Goal: Task Accomplishment & Management: Use online tool/utility

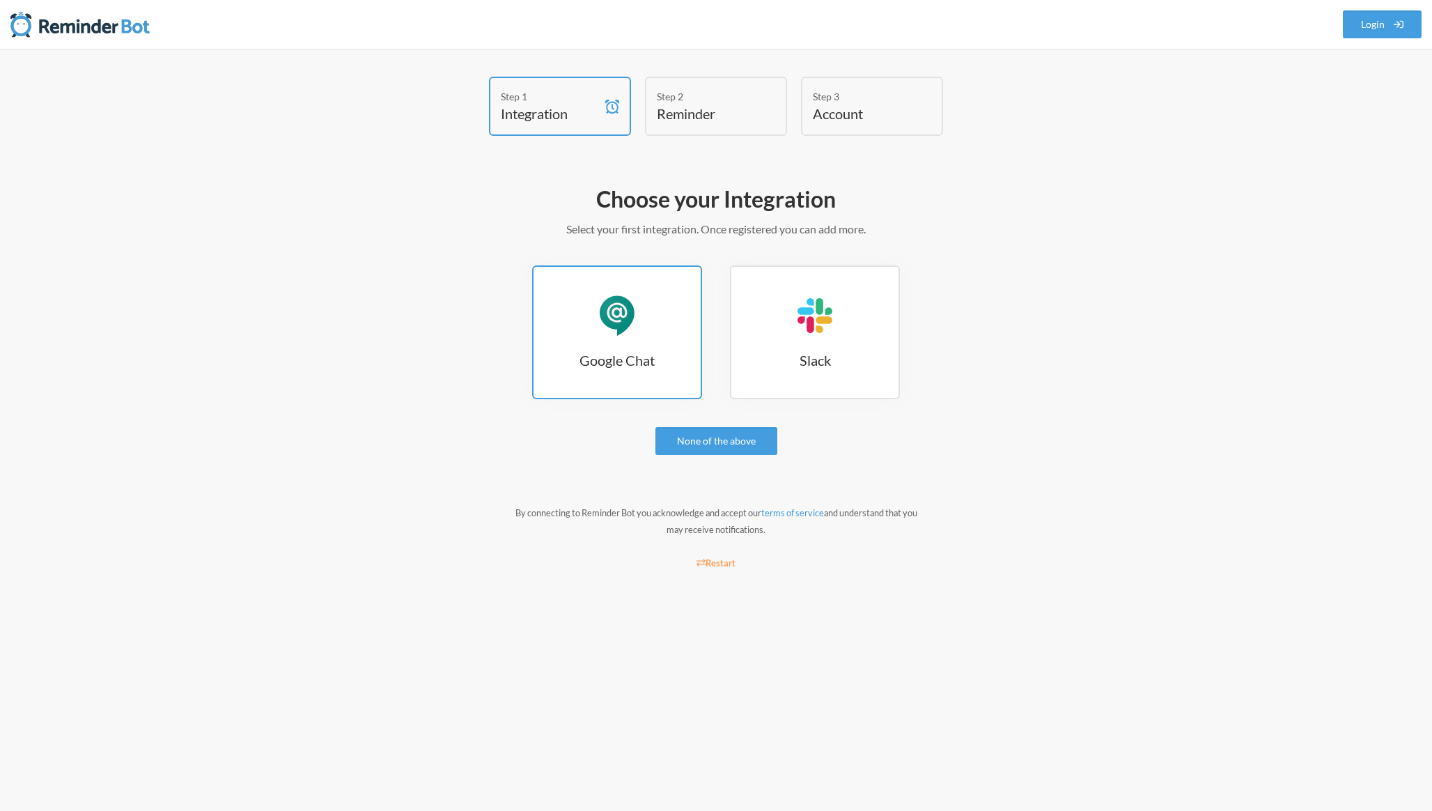
click at [604, 313] on div "Google Chat" at bounding box center [617, 316] width 42 height 42
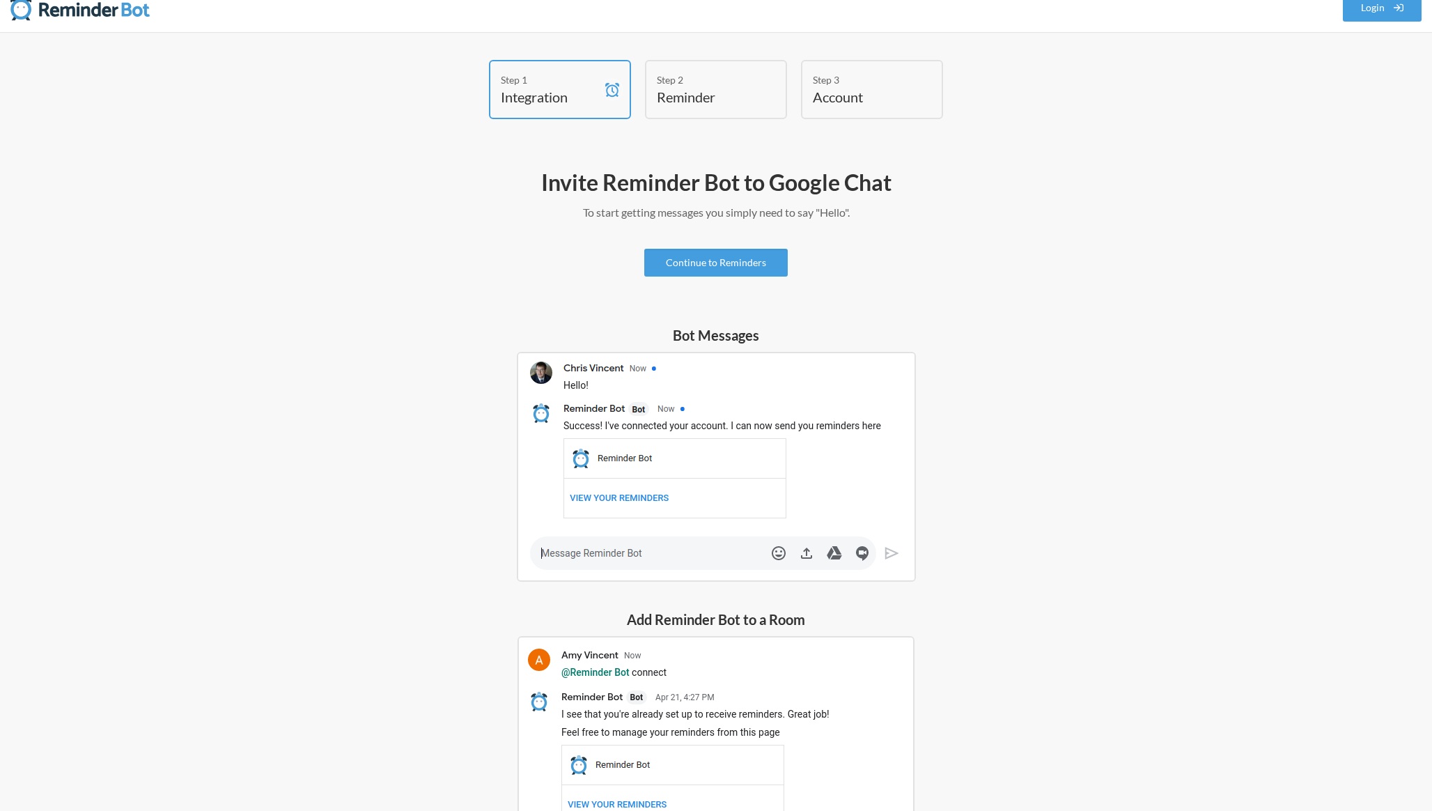
scroll to position [174, 0]
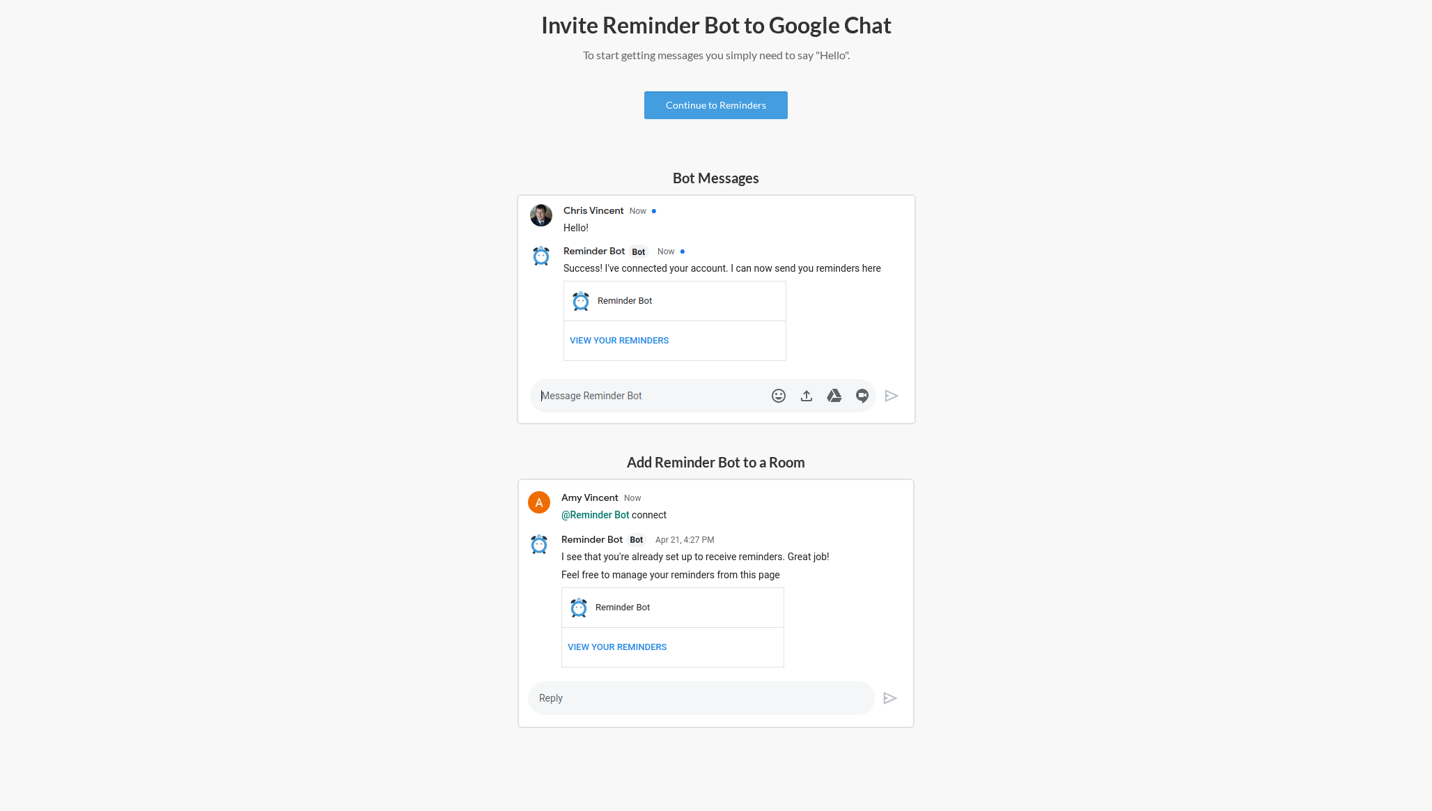
click at [848, 562] on img at bounding box center [716, 603] width 397 height 249
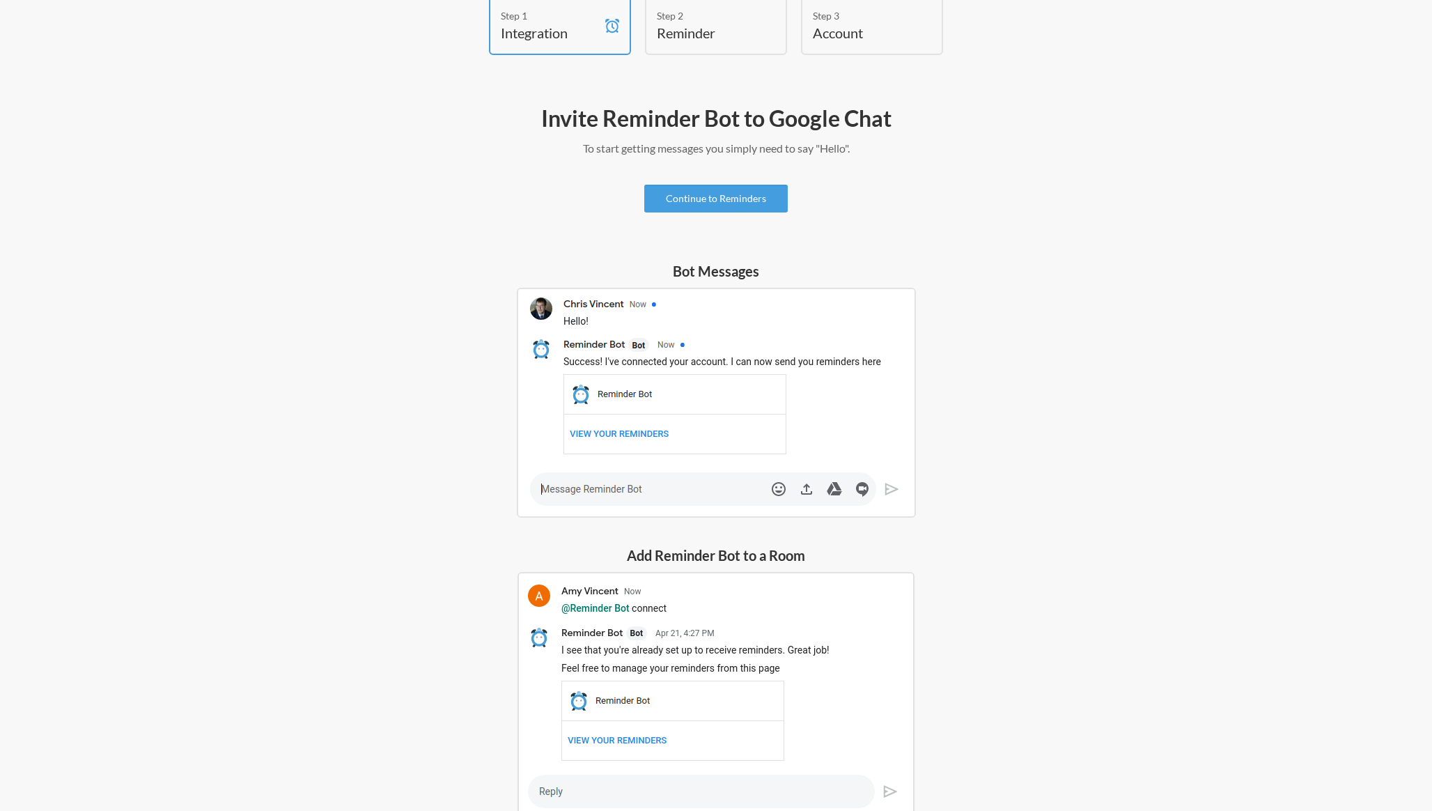
scroll to position [0, 0]
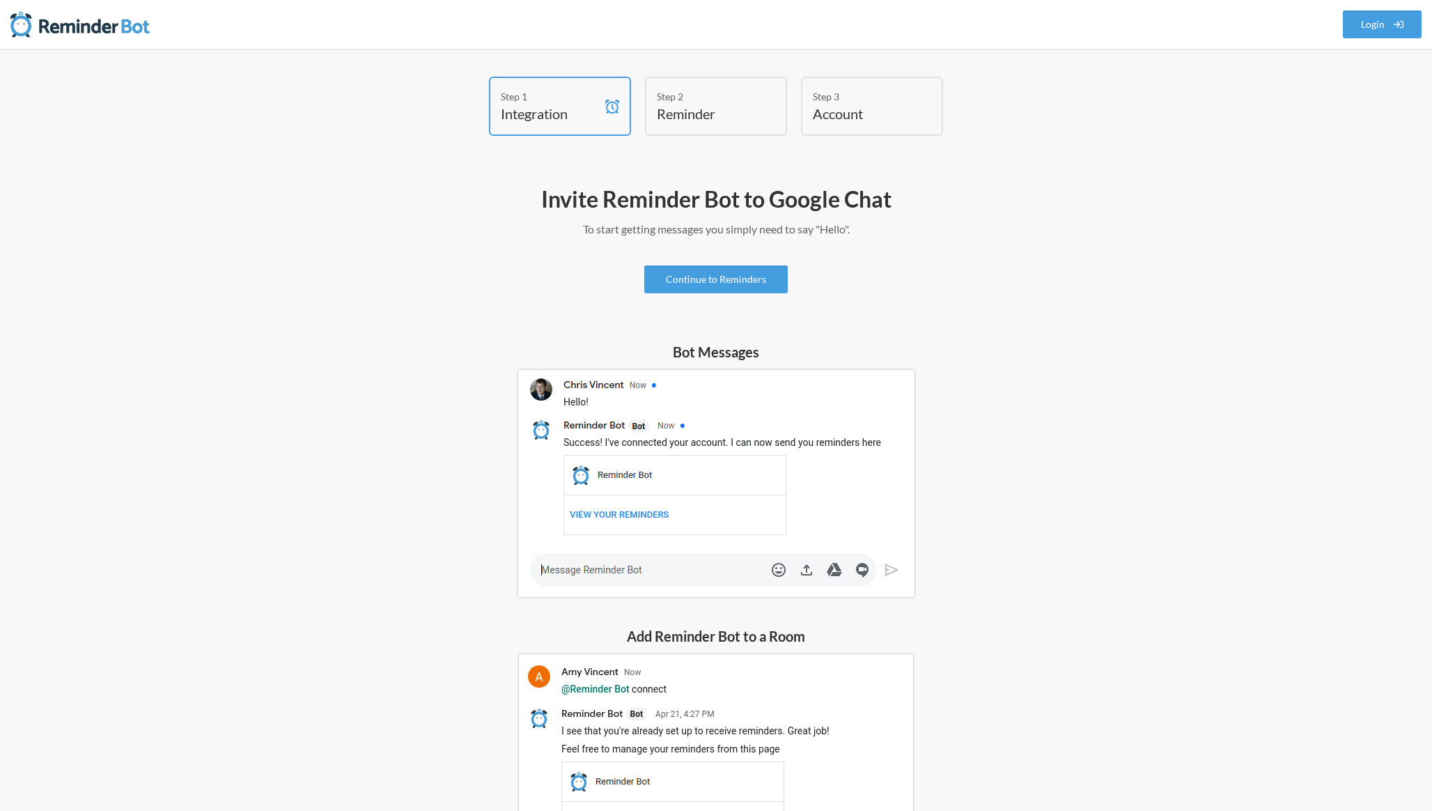
click at [730, 235] on p "To start getting messages you simply need to say "Hello"." at bounding box center [716, 229] width 808 height 17
click at [723, 290] on link "Continue to Reminders" at bounding box center [715, 279] width 143 height 28
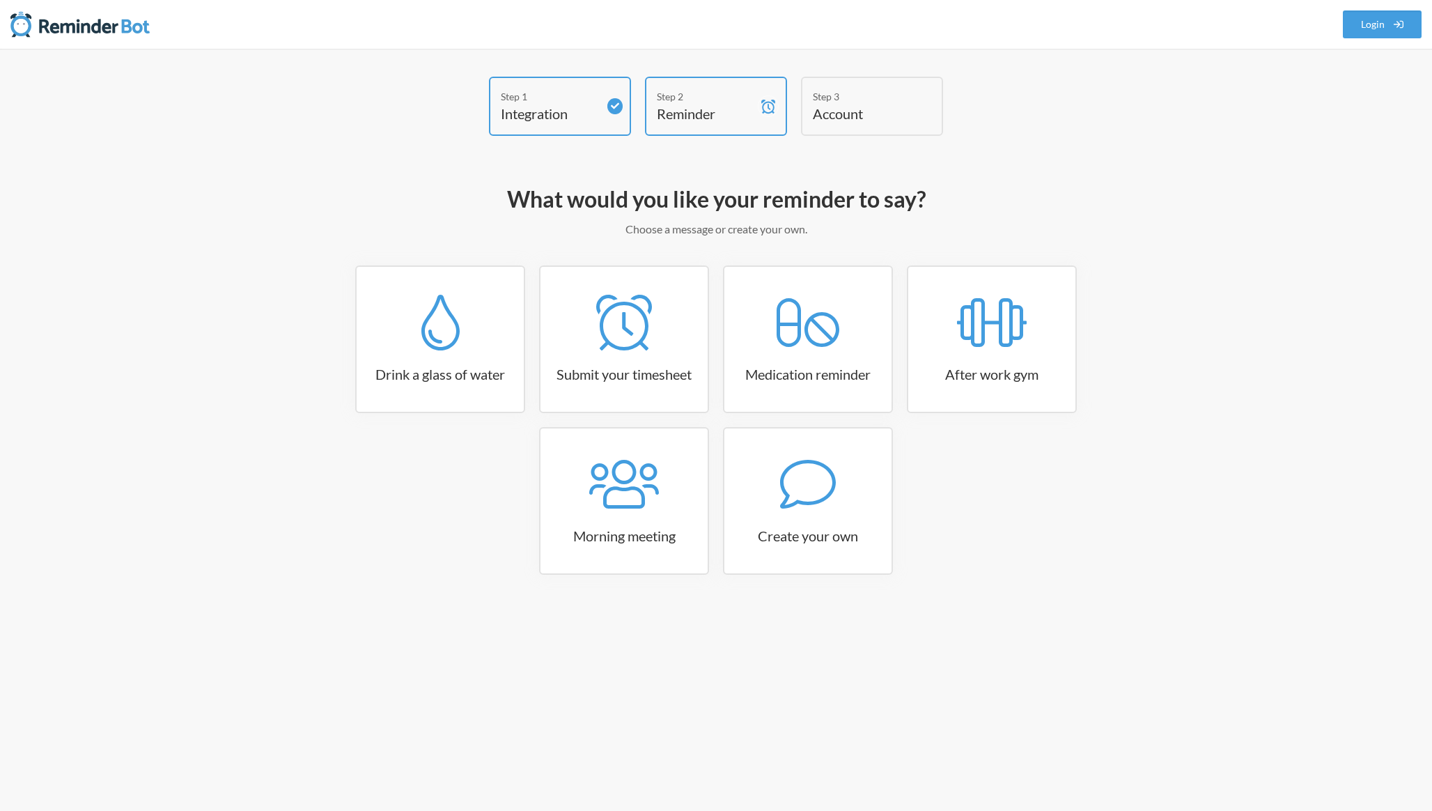
click at [940, 533] on div "Drink a glass of water Submit your timesheet Medication reminder After work gym…" at bounding box center [716, 426] width 808 height 323
click at [852, 503] on div at bounding box center [807, 484] width 167 height 56
select select "11:30:00"
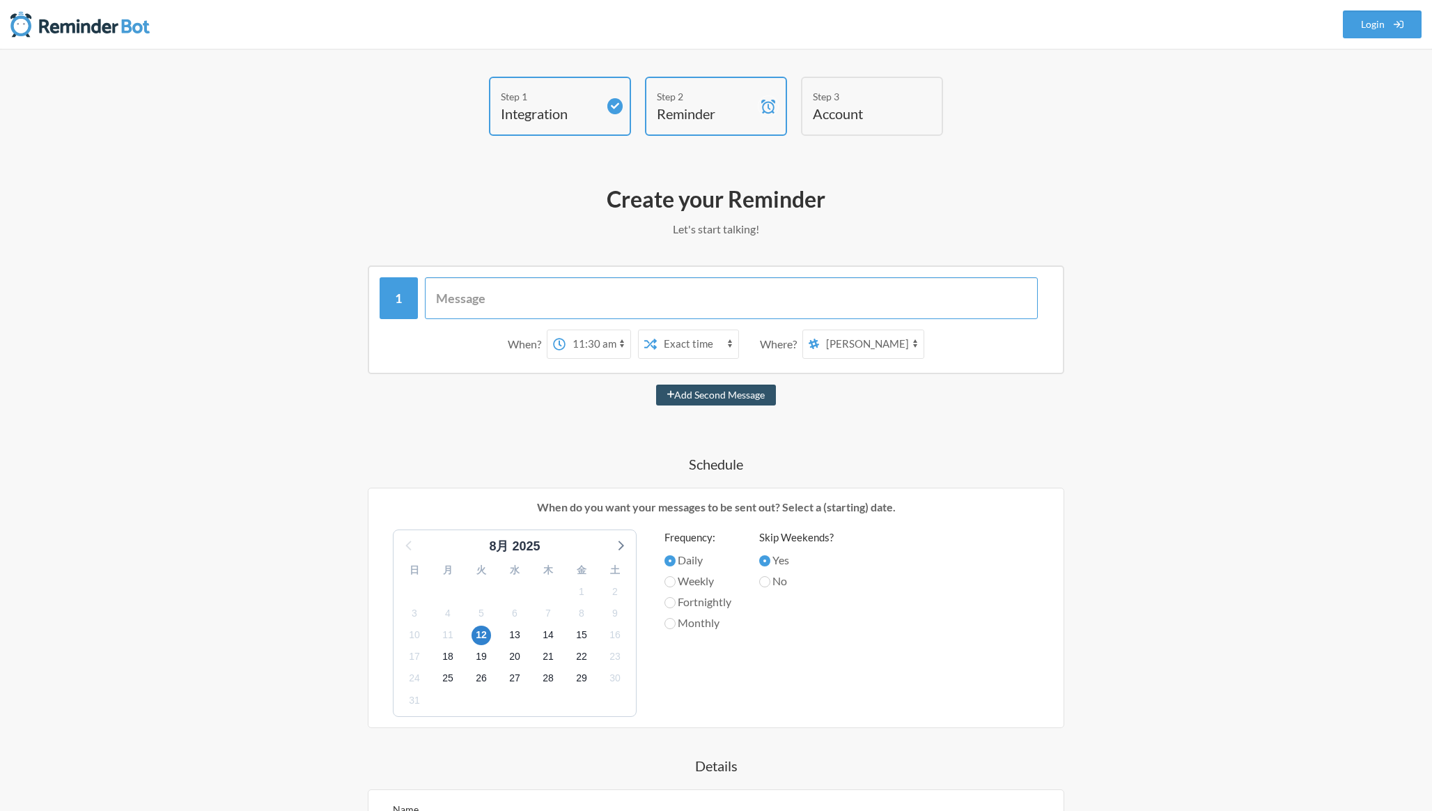
click at [588, 309] on input "text" at bounding box center [732, 298] width 614 height 42
click at [864, 351] on select "鈴木拓真 test hadano 茅ヶ崎メイン" at bounding box center [871, 344] width 104 height 28
select select "spaces/AAAAP6ZNkR4"
click at [873, 369] on div "When? 12:00 am 12:15 am 12:30 am 12:45 am 1:00 am 1:15 am 1:30 am 1:45 am 2:00 …" at bounding box center [716, 319] width 697 height 109
click at [784, 340] on div "Where?" at bounding box center [781, 343] width 42 height 29
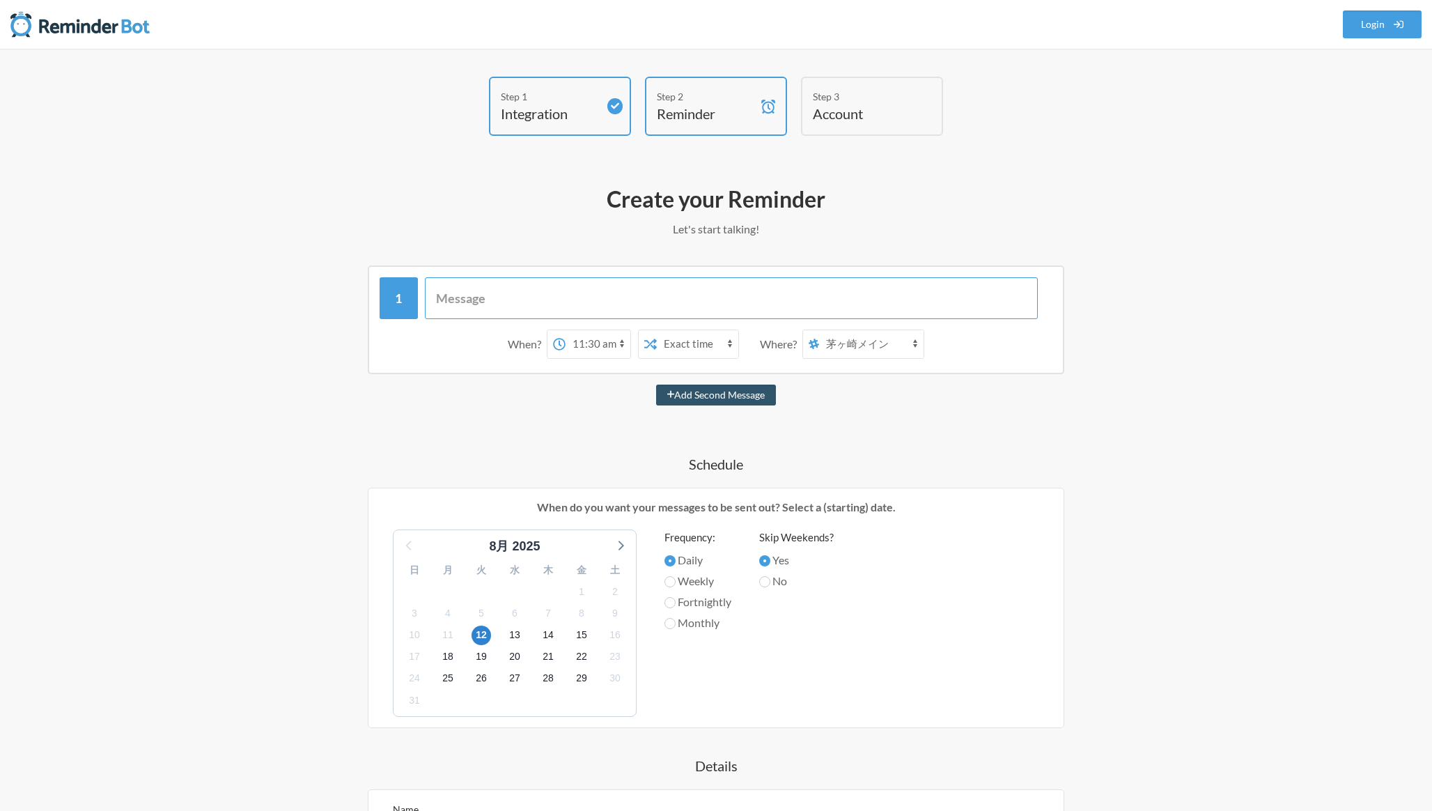
click at [571, 301] on input "text" at bounding box center [732, 298] width 614 height 42
click at [506, 297] on input "text" at bounding box center [732, 298] width 614 height 42
paste input "週末になりましたので、各自freeeに出勤が記載されていることをご確認ください。 なお、記載がないスタッフに関しては、本チャットにて管理者より通達いたします。…"
type input "週末になりましたので、各自freeeに出勤が記載されていることをご確認ください。 なお、記載がないスタッフに関しては、本チャットにて管理者より通達いたします。…"
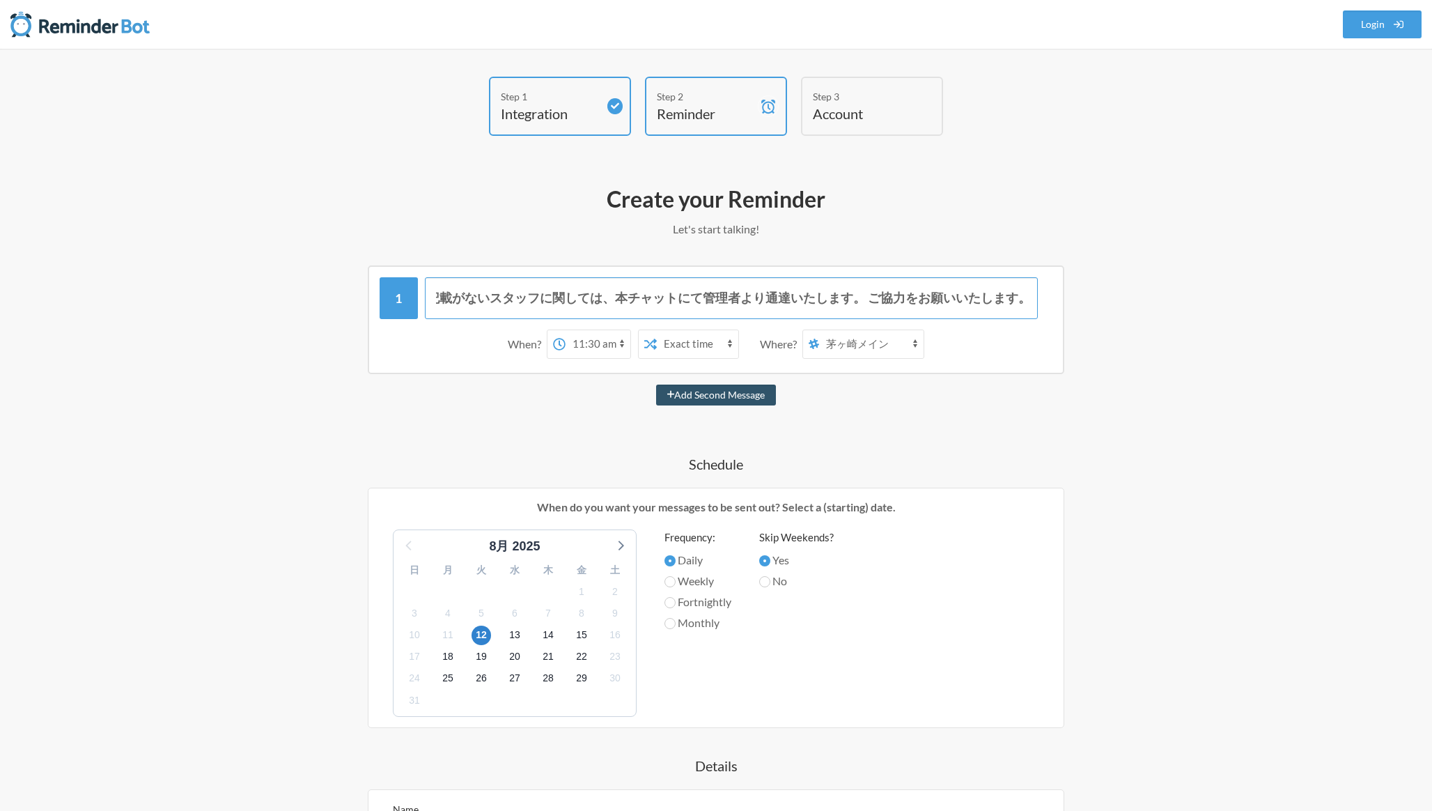
click at [654, 306] on input "週末になりましたので、各自freeeに出勤が記載されていることをご確認ください。 なお、記載がないスタッフに関しては、本チャットにて管理者より通達いたします。…" at bounding box center [732, 298] width 614 height 42
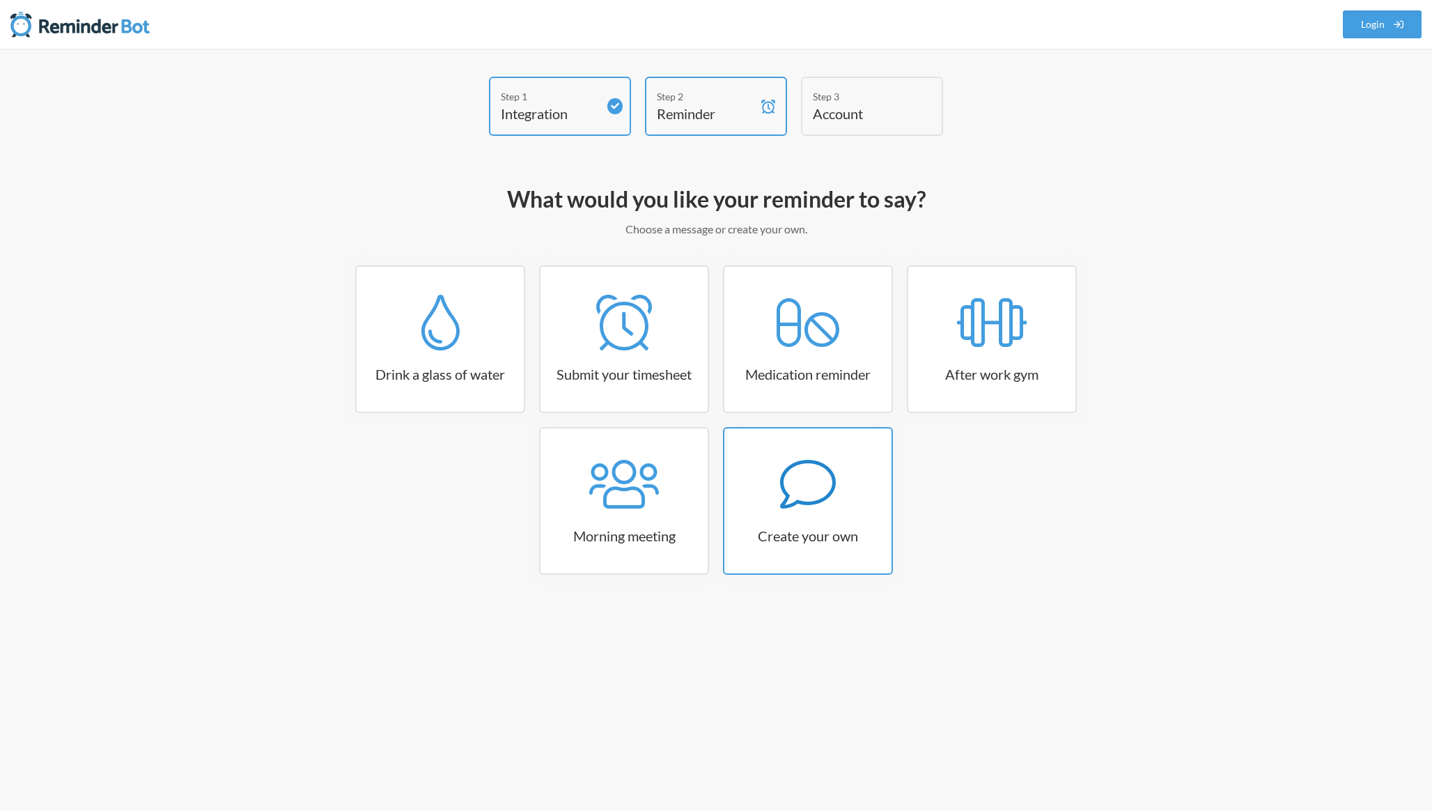
click at [821, 514] on link "Create your own" at bounding box center [808, 501] width 170 height 148
select select "08:30:00"
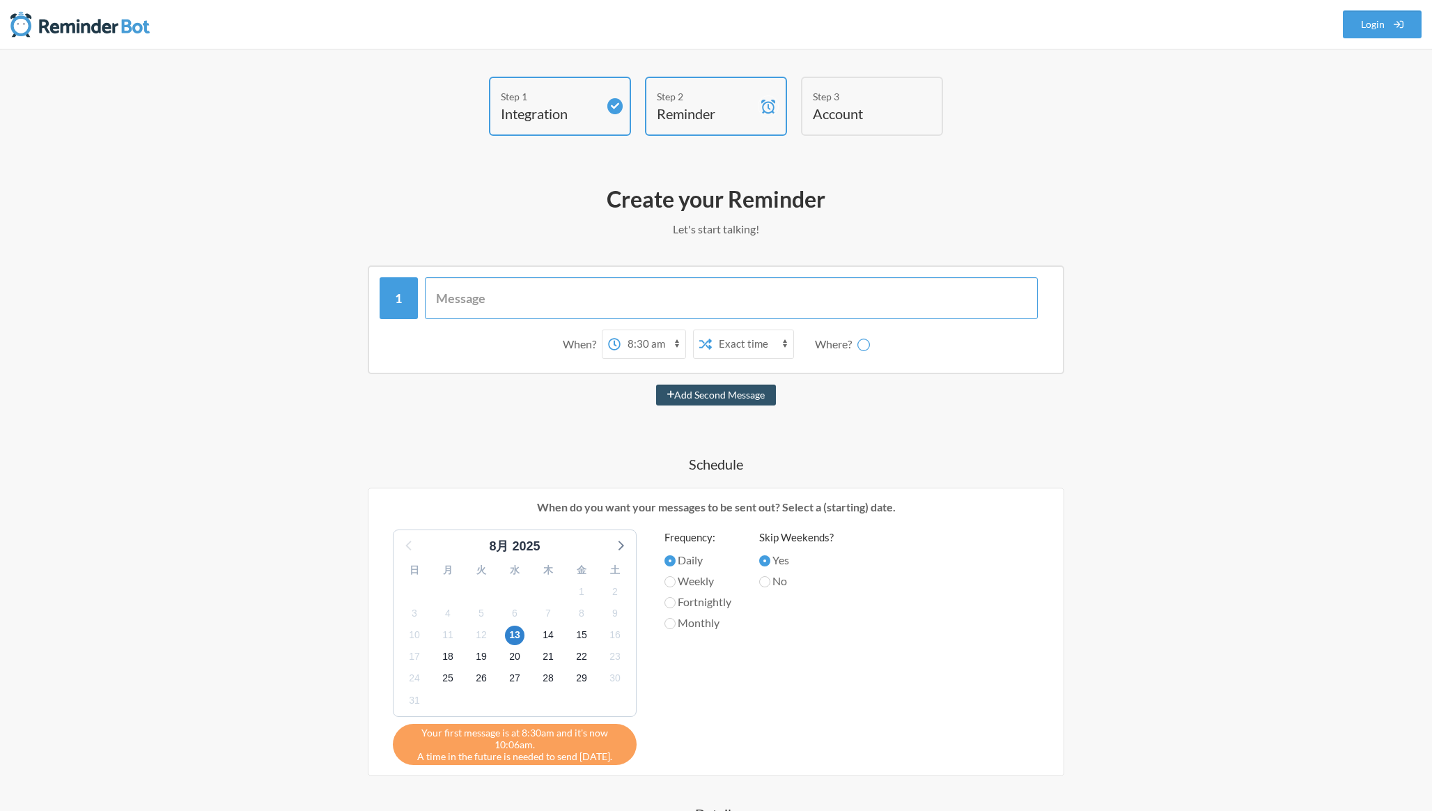
click at [637, 296] on input "text" at bounding box center [732, 298] width 614 height 42
paste input "週末になりましたので、各自freeeに出勤が記載されていることをご確認ください。 なお、記載がないスタッフに関しては、本チャットにて管理者より通達いたします。…"
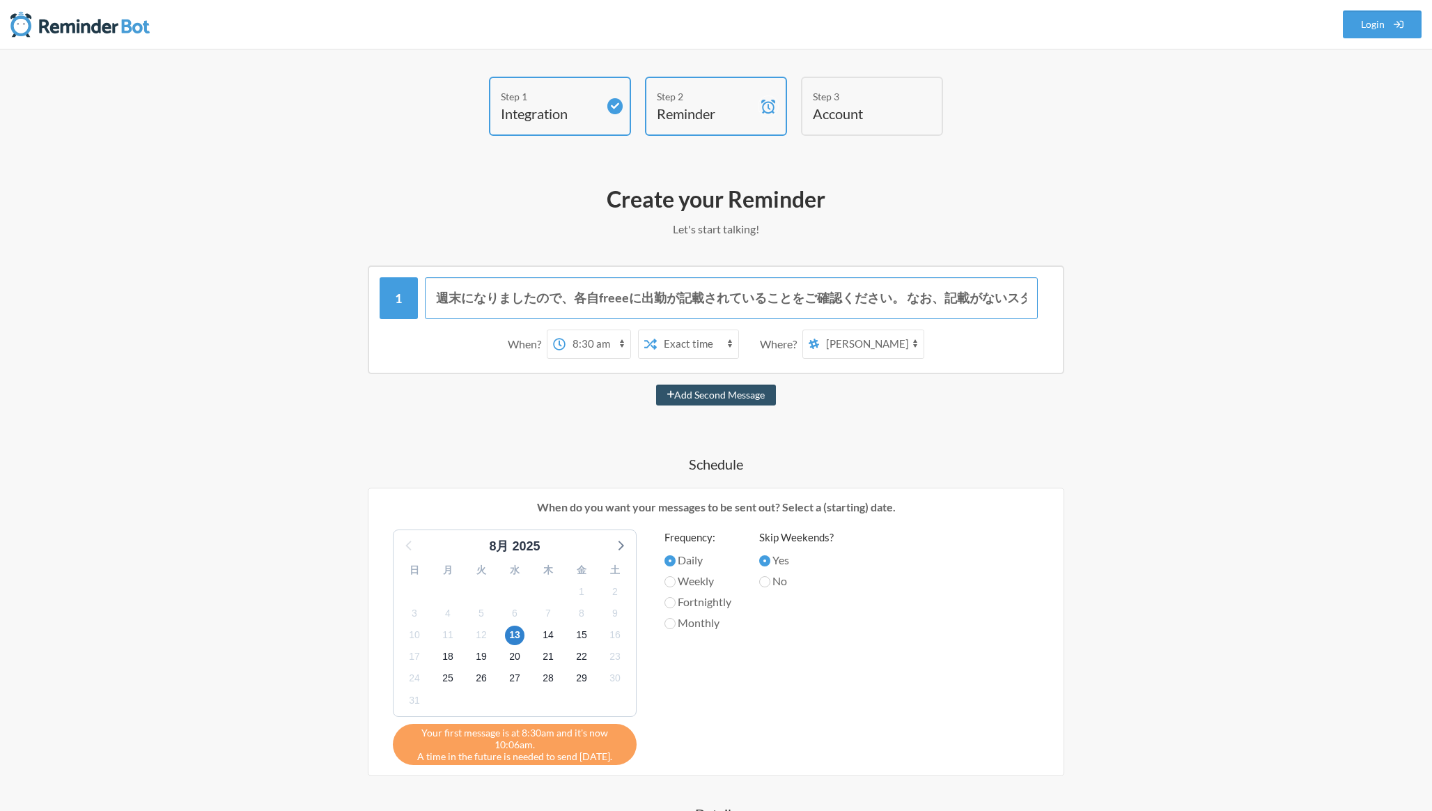
scroll to position [0, 518]
type input "週末になりましたので、各自freeeに出勤が記載されていることをご確認ください。 なお、記載がないスタッフに関しては、本チャットにて管理者より通達いたします。…"
click at [860, 348] on select "鈴木拓真 test hadano 茅ヶ崎メイン" at bounding box center [871, 344] width 104 height 28
select select "spaces/AAAAP6ZNkR4"
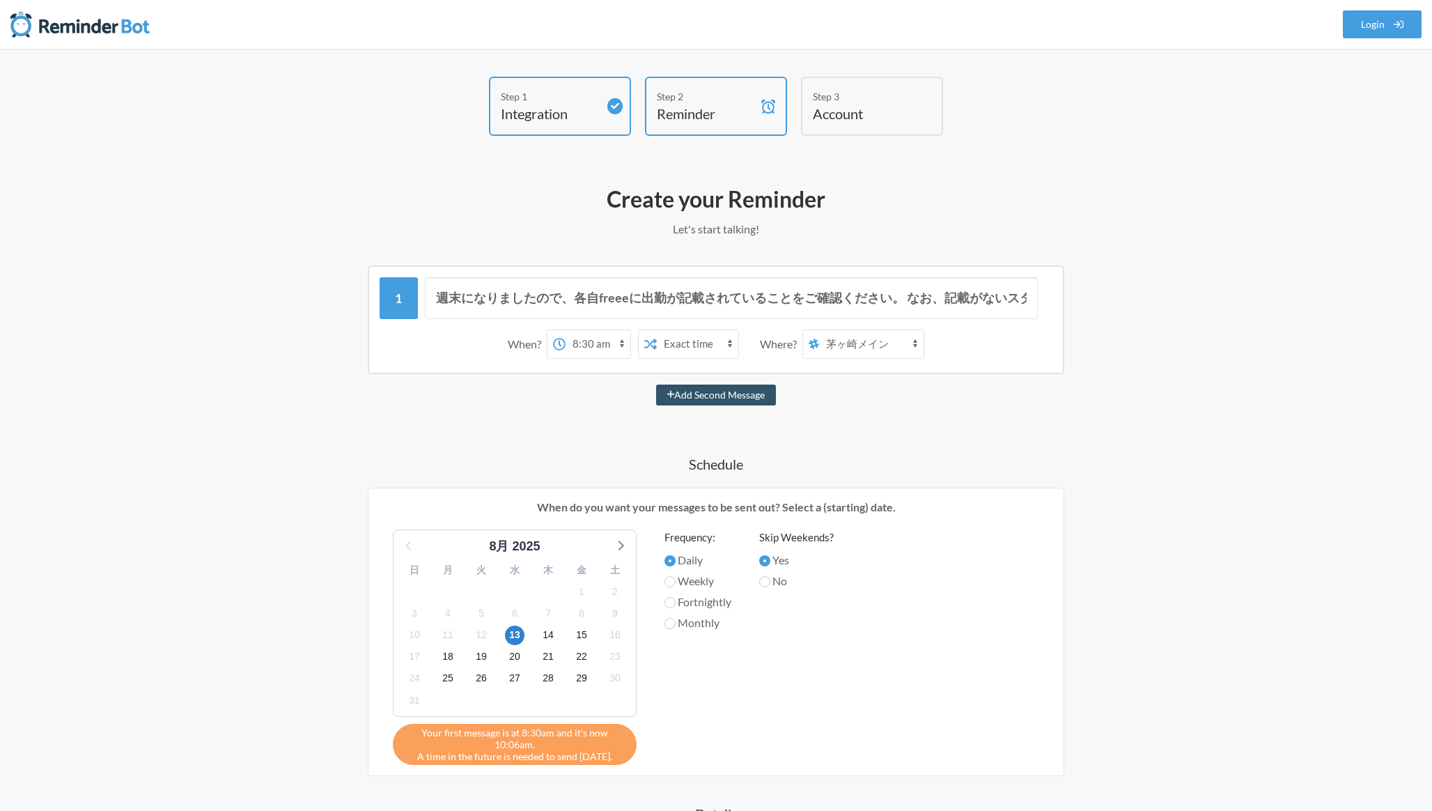
click at [833, 462] on h4 "Schedule" at bounding box center [716, 464] width 808 height 20
click at [621, 345] on select "12:00 am 12:15 am 12:30 am 12:45 am 1:00 am 1:15 am 1:30 am 1:45 am 2:00 am 2:1…" at bounding box center [598, 344] width 65 height 28
select select "18:30:00"
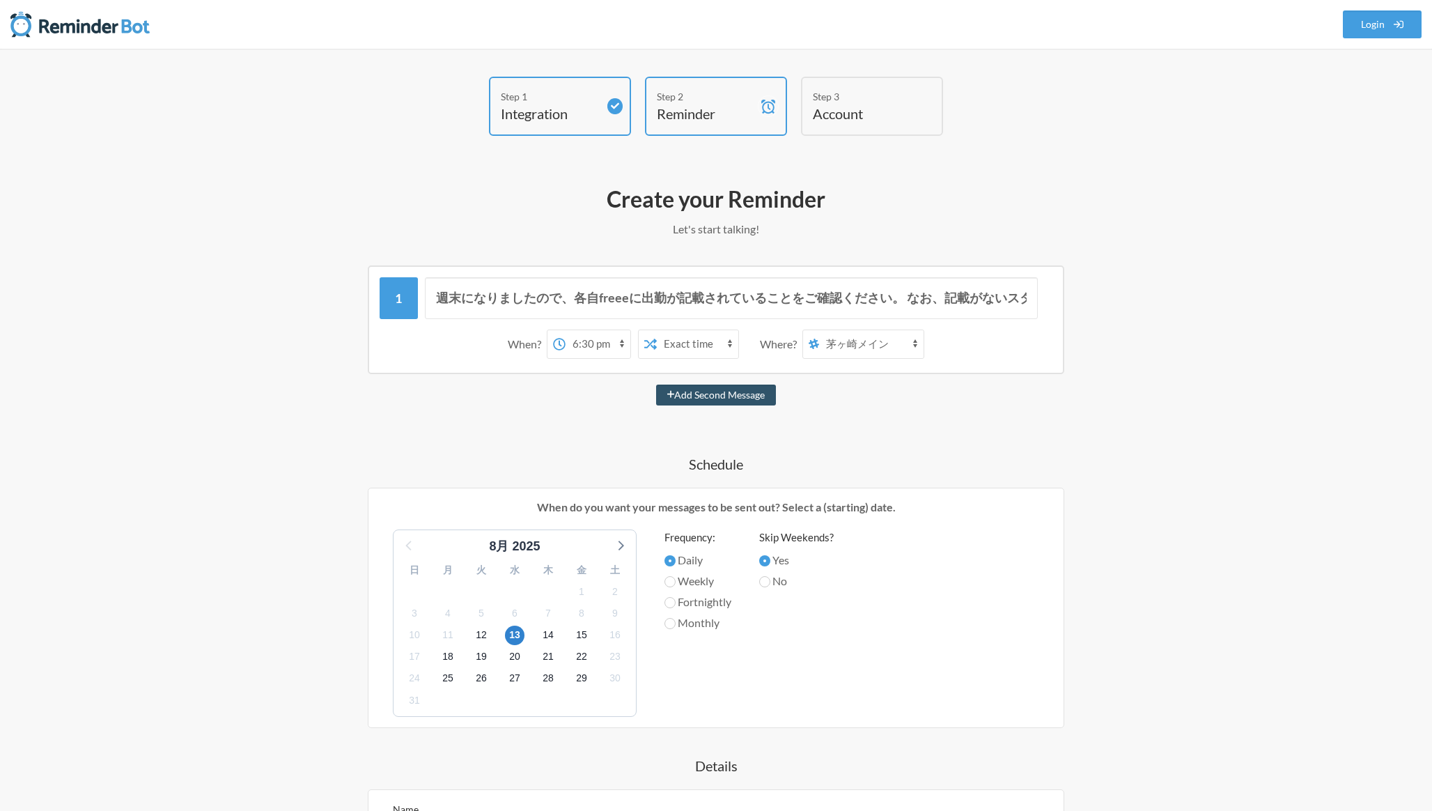
click at [709, 350] on select "Exact time Random time" at bounding box center [697, 344] width 81 height 28
click at [870, 405] on div "週末になりましたので、各自freeeに出勤が記載されていることをご確認ください。 なお、記載がないスタッフに関しては、本チャットにて管理者より通達いたします。…" at bounding box center [716, 627] width 808 height 725
click at [860, 410] on div "週末になりましたので、各自freeeに出勤が記載されていることをご確認ください。 なお、記載がないスタッフに関しては、本チャットにて管理者より通達いたします。…" at bounding box center [716, 627] width 808 height 725
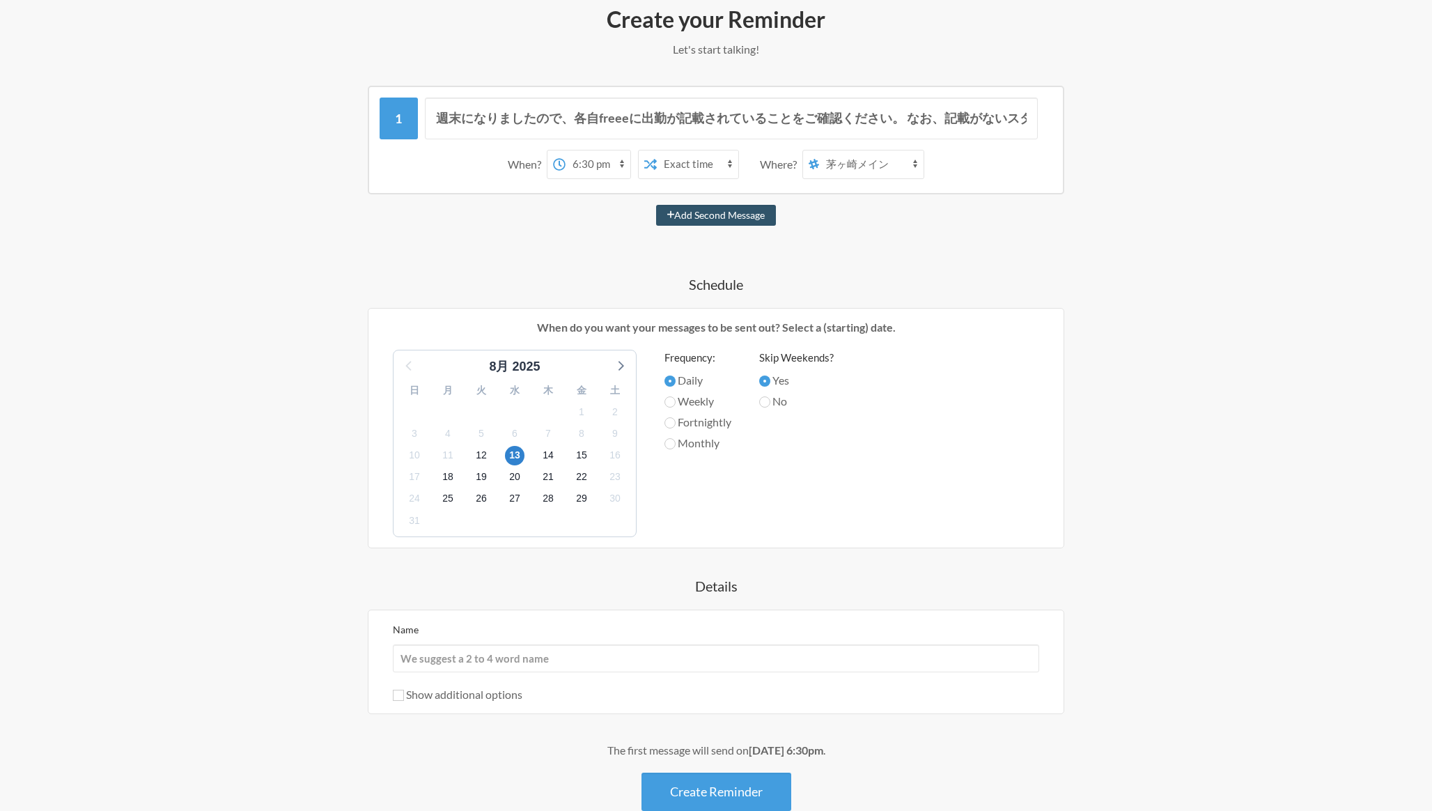
scroll to position [182, 0]
click at [578, 452] on span "15" at bounding box center [582, 454] width 20 height 20
click at [681, 398] on label "Weekly" at bounding box center [697, 399] width 67 height 17
click at [676, 398] on input "Weekly" at bounding box center [669, 399] width 11 height 11
radio input "true"
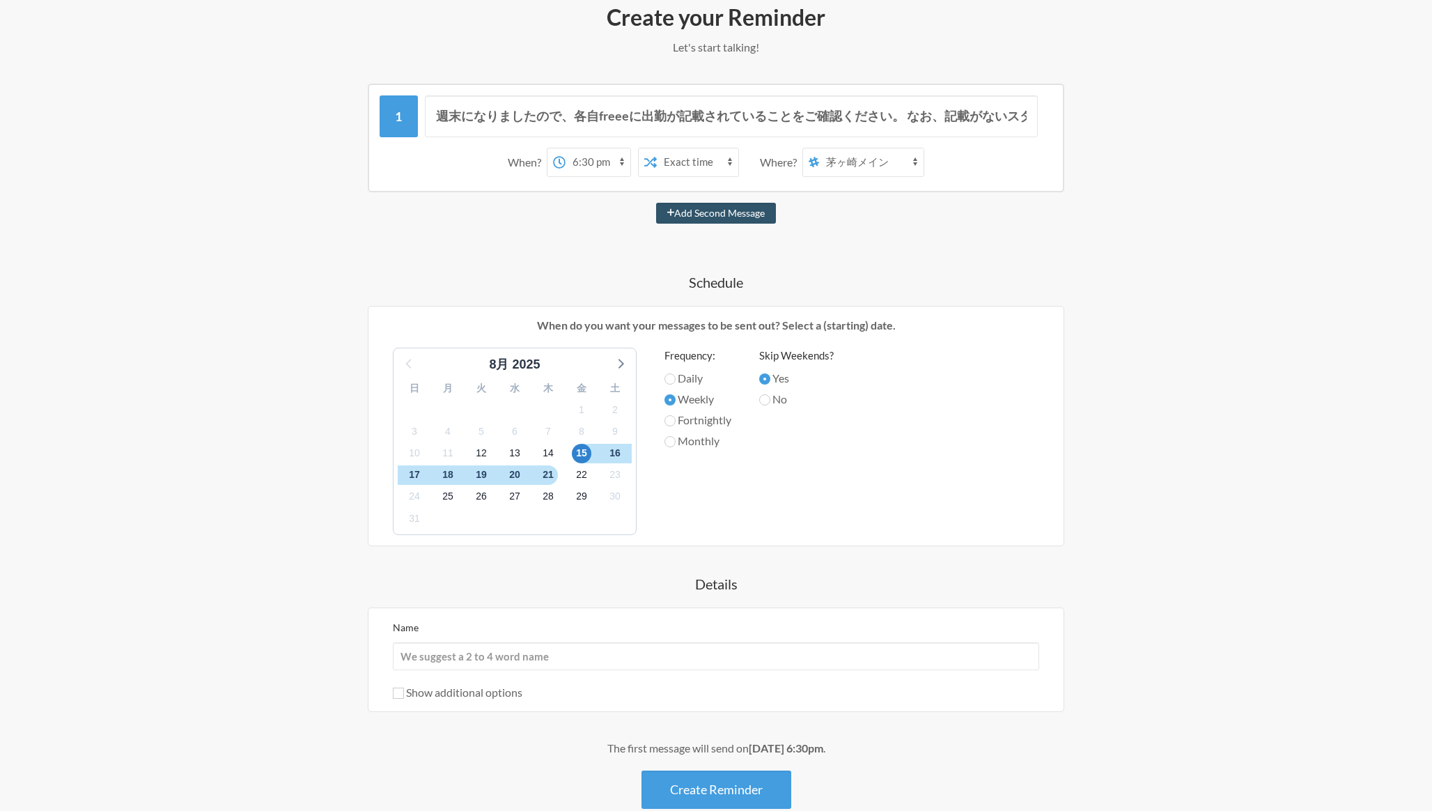
click at [699, 403] on label "Weekly" at bounding box center [697, 399] width 67 height 17
click at [676, 403] on input "Weekly" at bounding box center [669, 399] width 11 height 11
click at [692, 375] on label "Daily" at bounding box center [697, 378] width 67 height 17
click at [676, 375] on input "Daily" at bounding box center [669, 378] width 11 height 11
radio input "true"
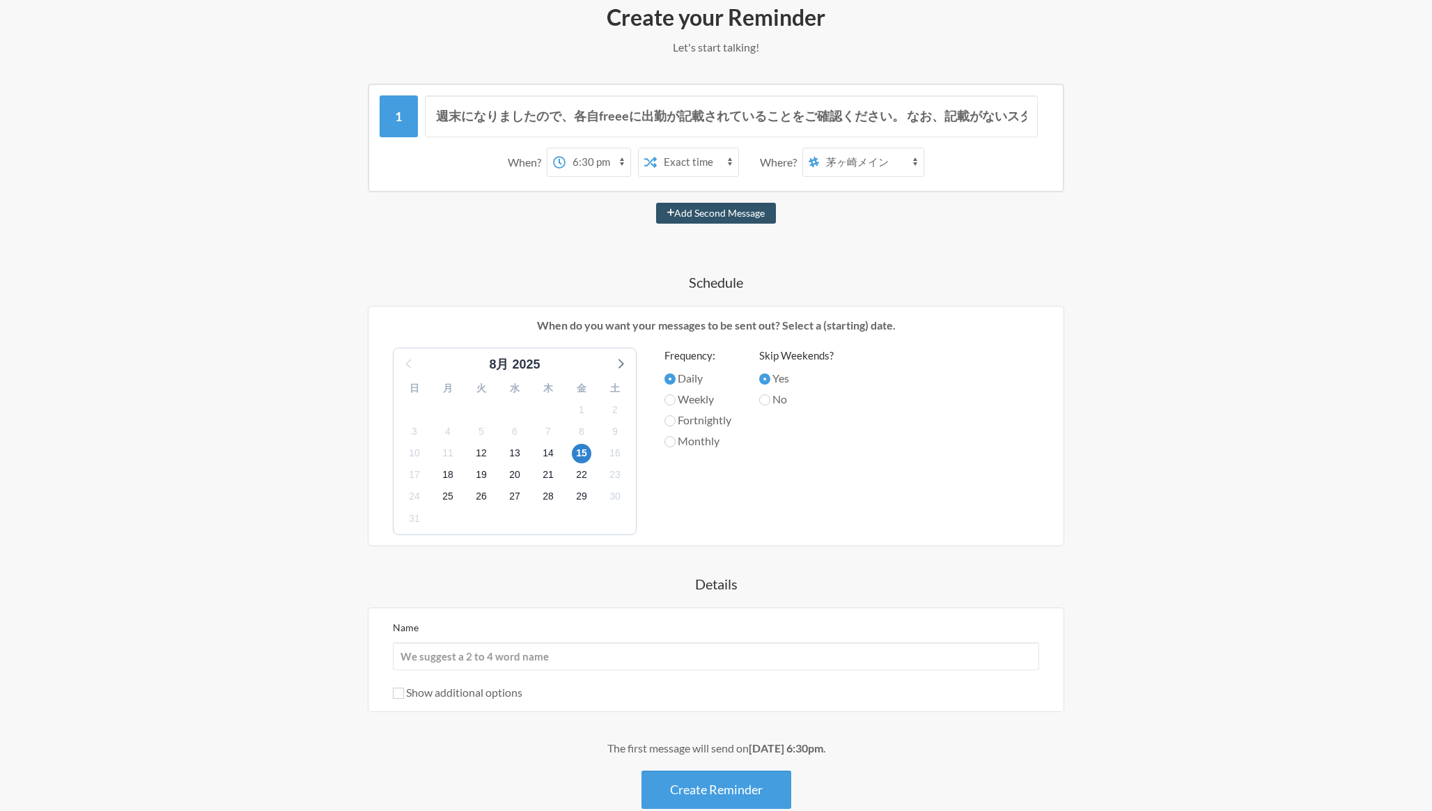
click at [694, 293] on div "週末になりましたので、各自freeeに出勤が記載されていることをご確認ください。 なお、記載がないスタッフに関しては、本チャットにて管理者より通達いたします。…" at bounding box center [716, 446] width 808 height 725
click at [674, 402] on input "Weekly" at bounding box center [669, 399] width 11 height 11
radio input "true"
click at [668, 379] on input "Daily" at bounding box center [669, 378] width 11 height 11
radio input "true"
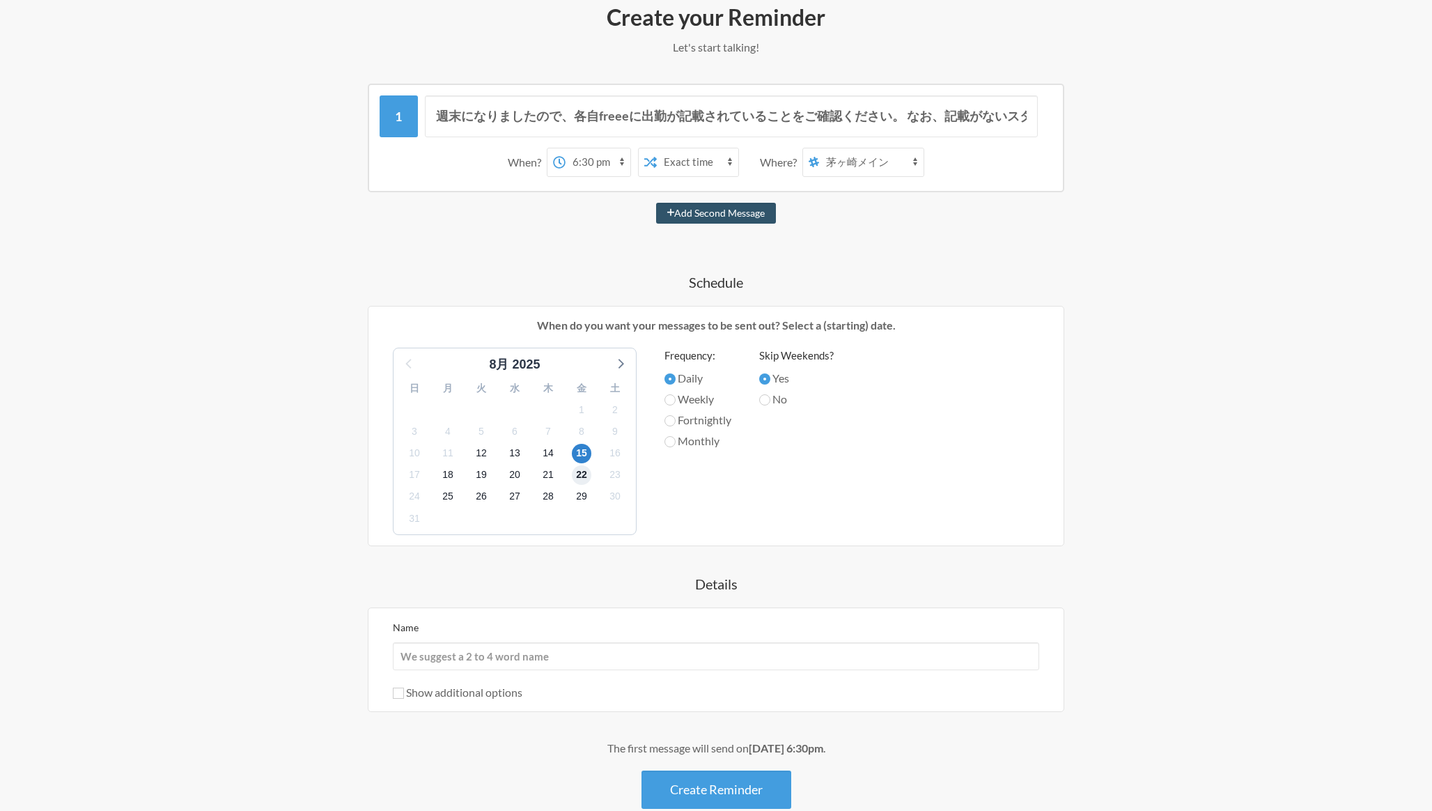
click at [582, 468] on span "22" at bounding box center [582, 475] width 20 height 20
click at [582, 451] on span "15" at bounding box center [582, 454] width 20 height 20
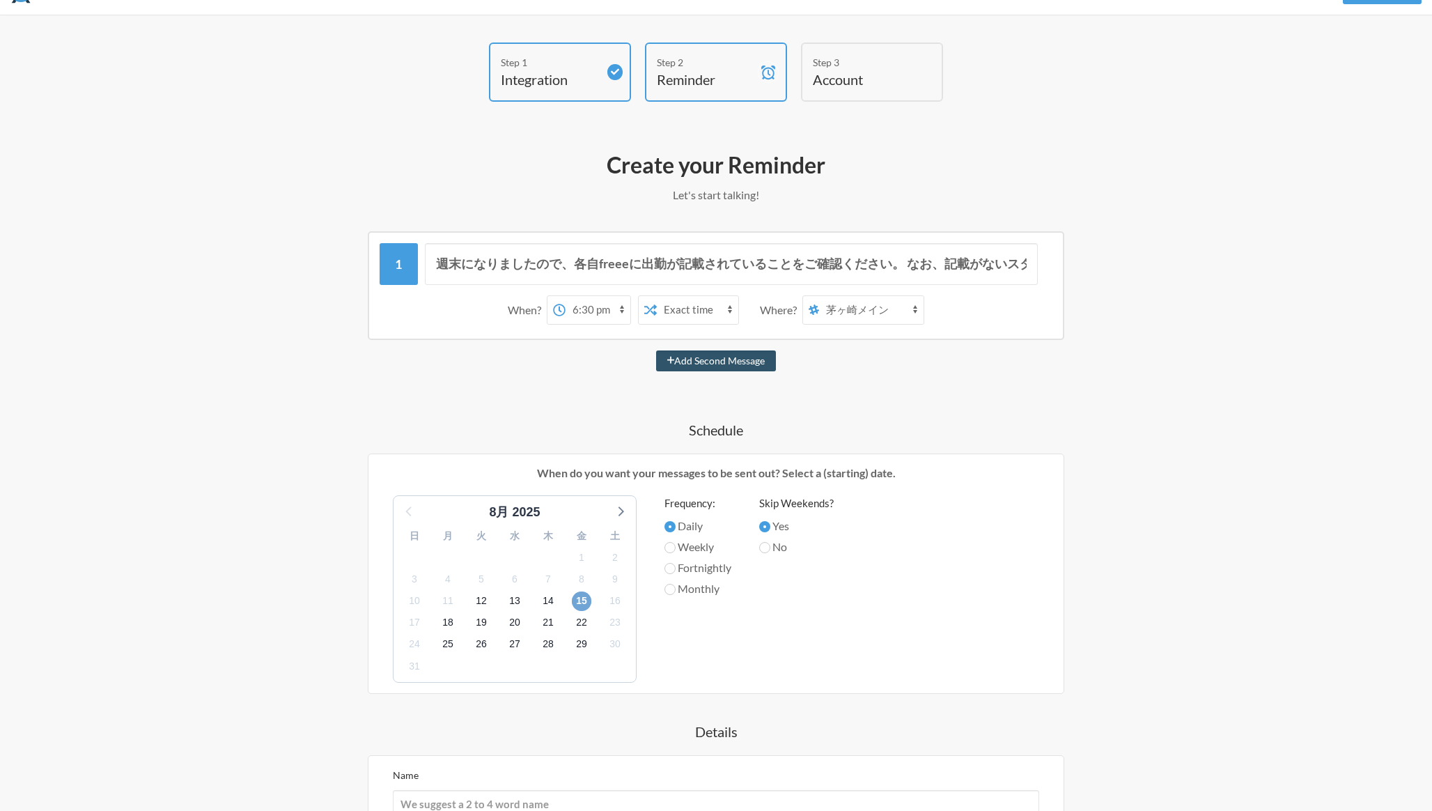
scroll to position [38, 0]
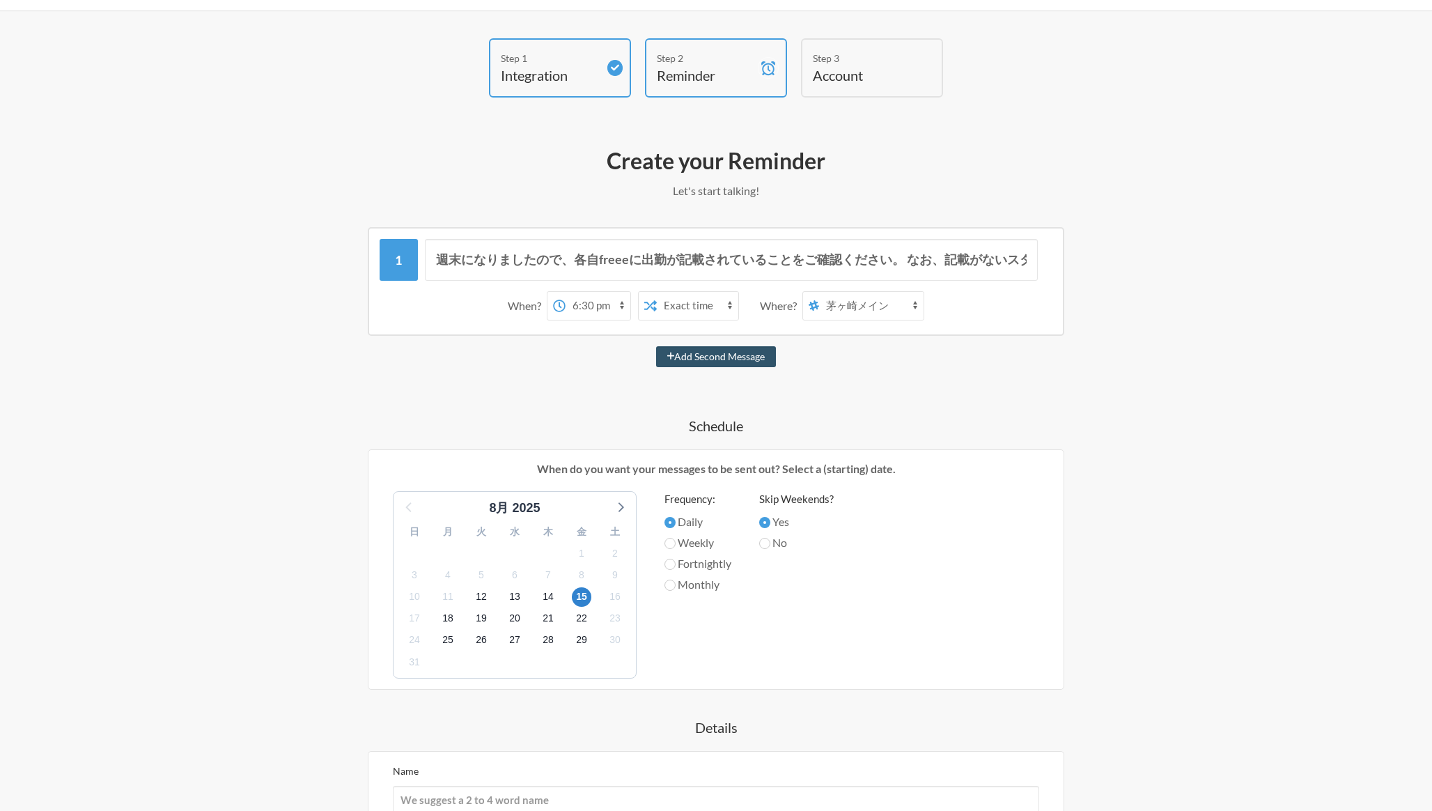
click at [616, 307] on select "12:00 am 12:15 am 12:30 am 12:45 am 1:00 am 1:15 am 1:30 am 1:45 am 2:00 am 2:1…" at bounding box center [598, 306] width 65 height 28
click at [713, 304] on select "Exact time Random time" at bounding box center [697, 306] width 81 height 28
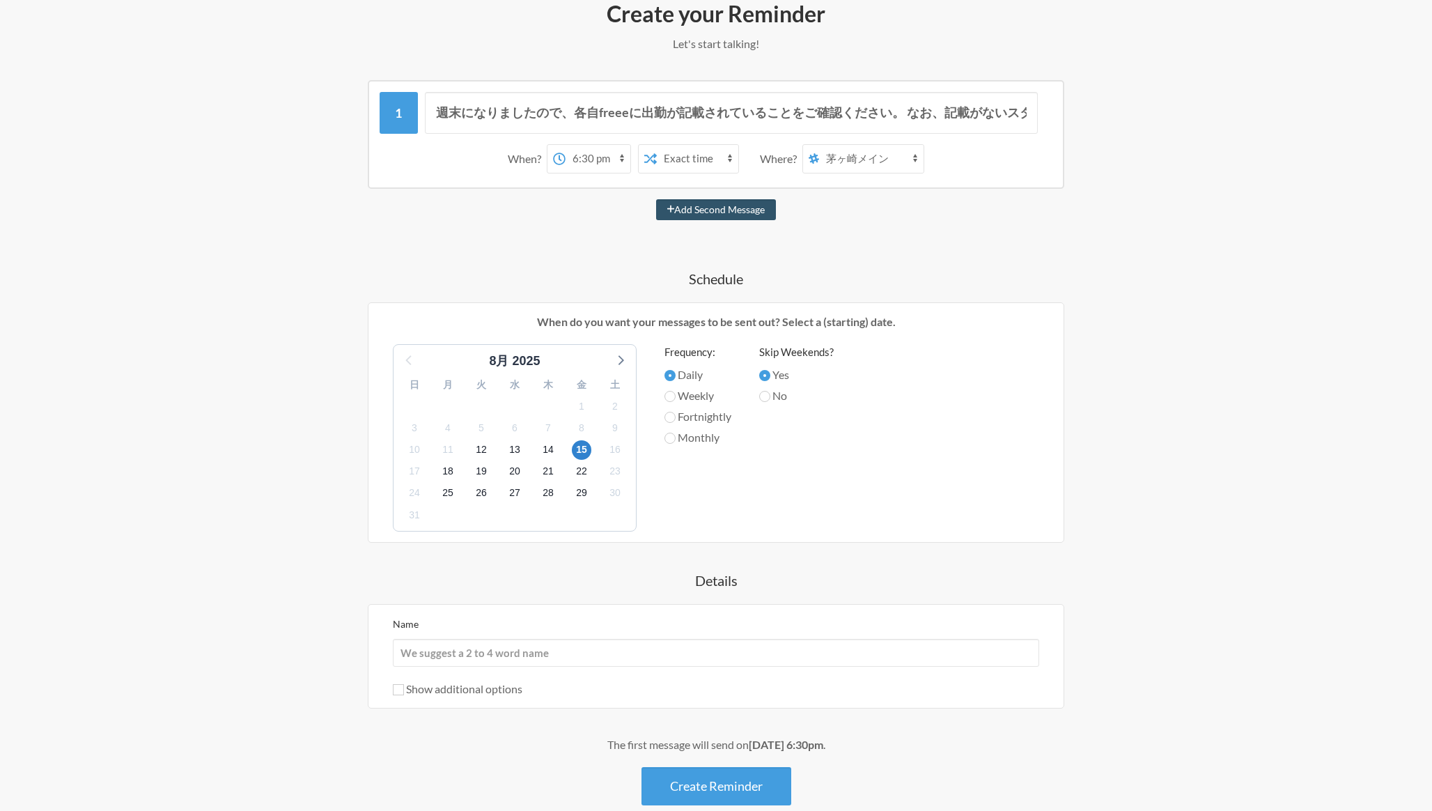
scroll to position [191, 0]
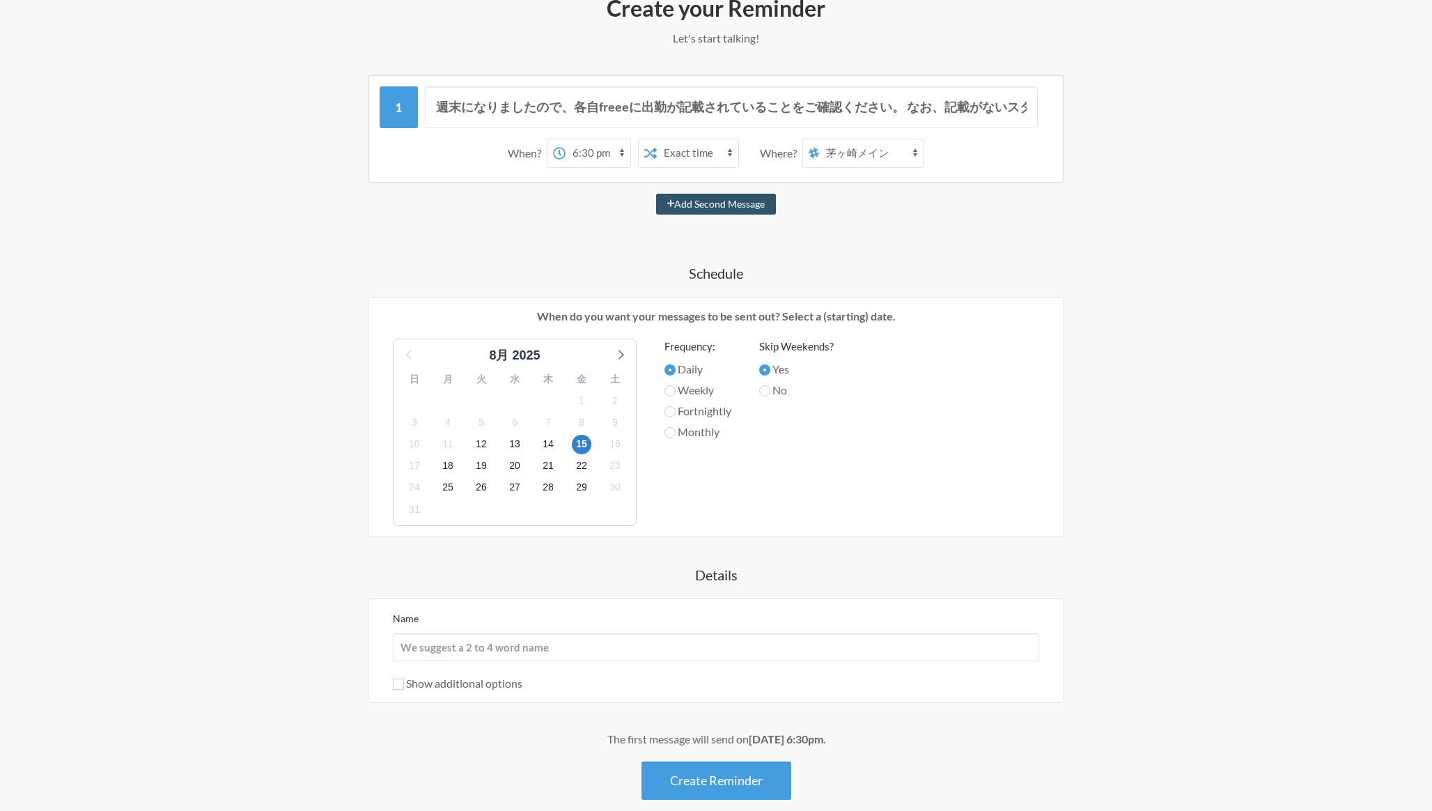
click at [690, 433] on label "Monthly" at bounding box center [697, 431] width 67 height 17
click at [676, 433] on input "Monthly" at bounding box center [669, 432] width 11 height 11
radio input "true"
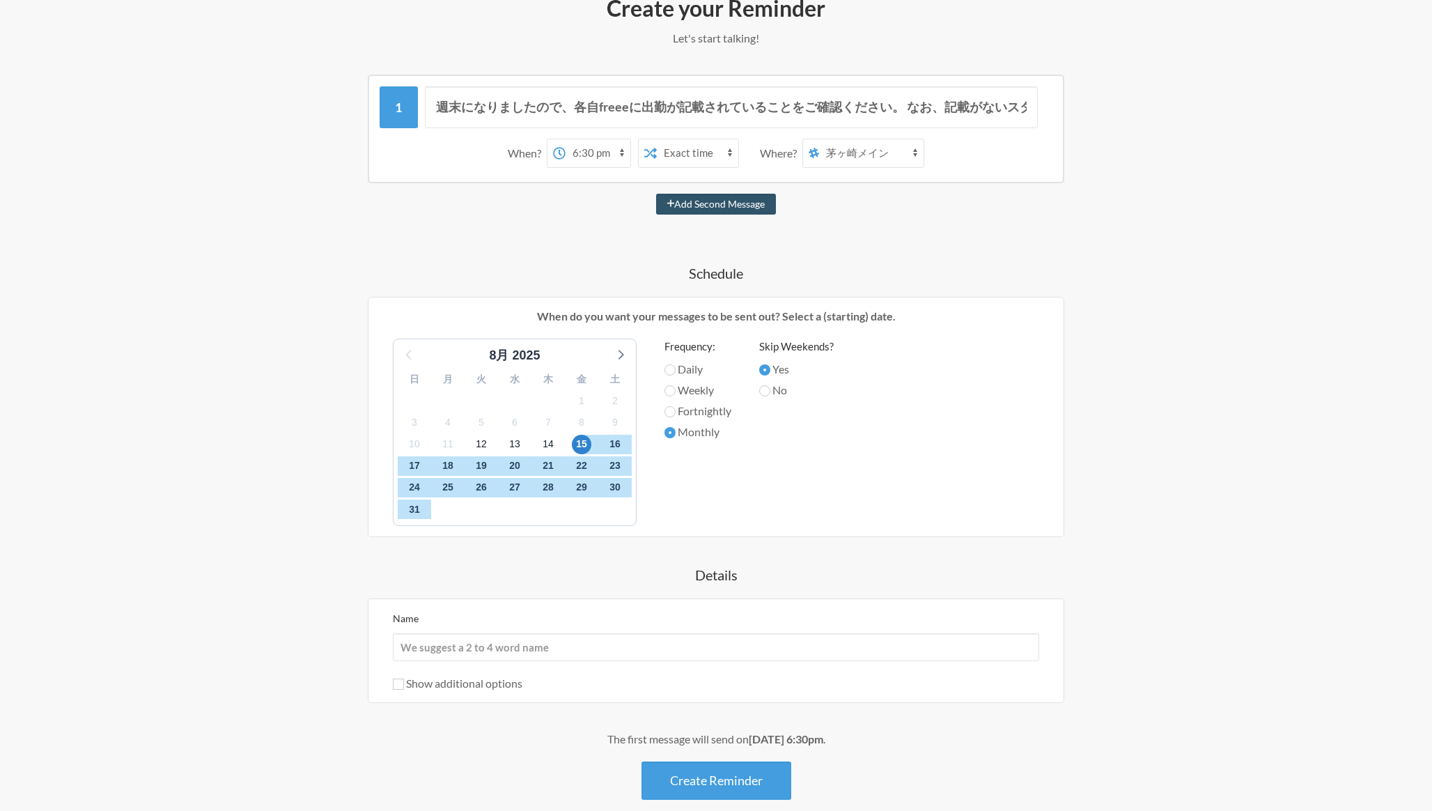
click at [689, 415] on label "Fortnightly" at bounding box center [697, 411] width 67 height 17
click at [676, 415] on input "Fortnightly" at bounding box center [669, 411] width 11 height 11
radio input "true"
click at [689, 403] on label "Fortnightly" at bounding box center [697, 411] width 67 height 17
click at [676, 406] on input "Fortnightly" at bounding box center [669, 411] width 11 height 11
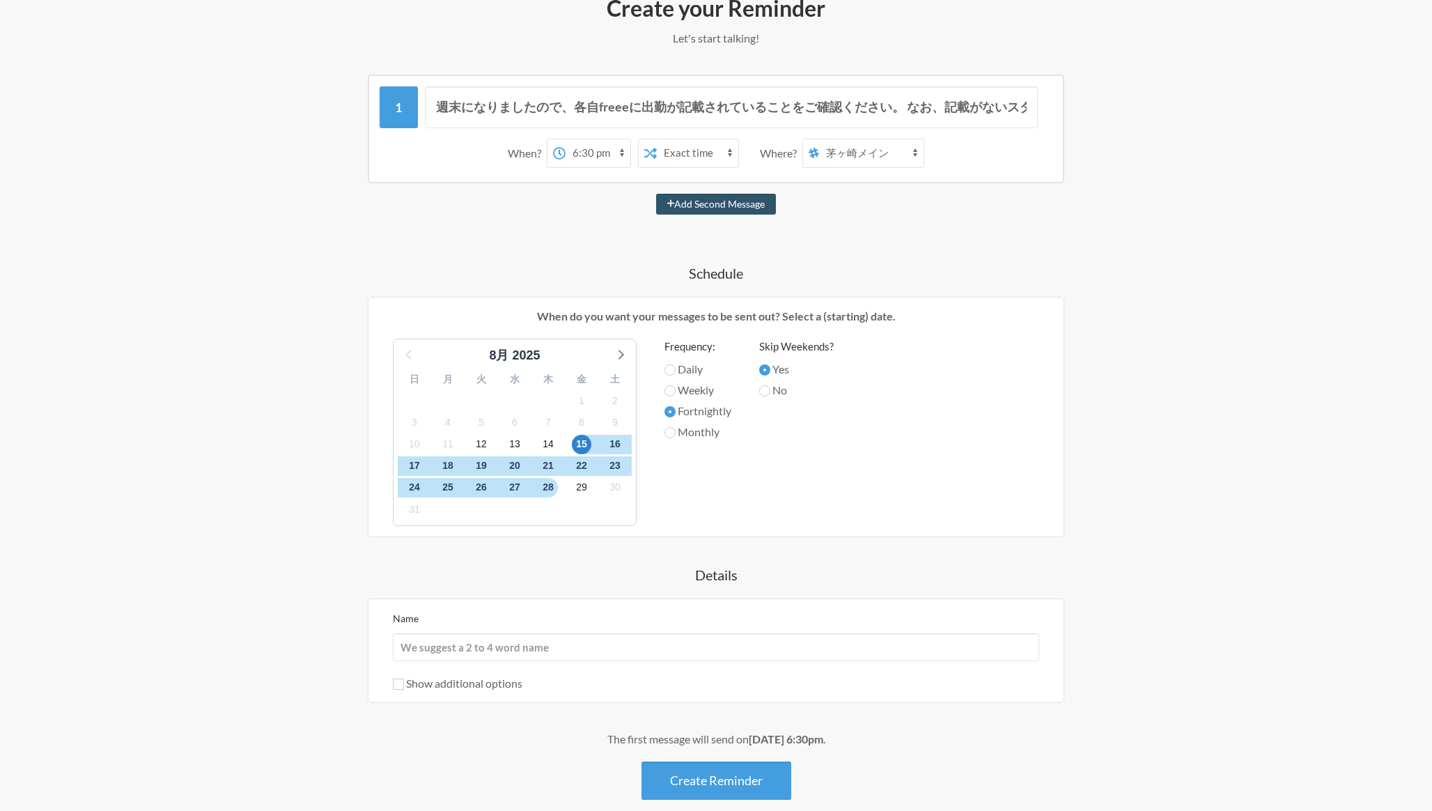
click at [689, 394] on label "Weekly" at bounding box center [697, 390] width 67 height 17
click at [676, 394] on input "Weekly" at bounding box center [669, 390] width 11 height 11
radio input "true"
click at [686, 366] on label "Daily" at bounding box center [697, 369] width 67 height 17
click at [676, 366] on input "Daily" at bounding box center [669, 369] width 11 height 11
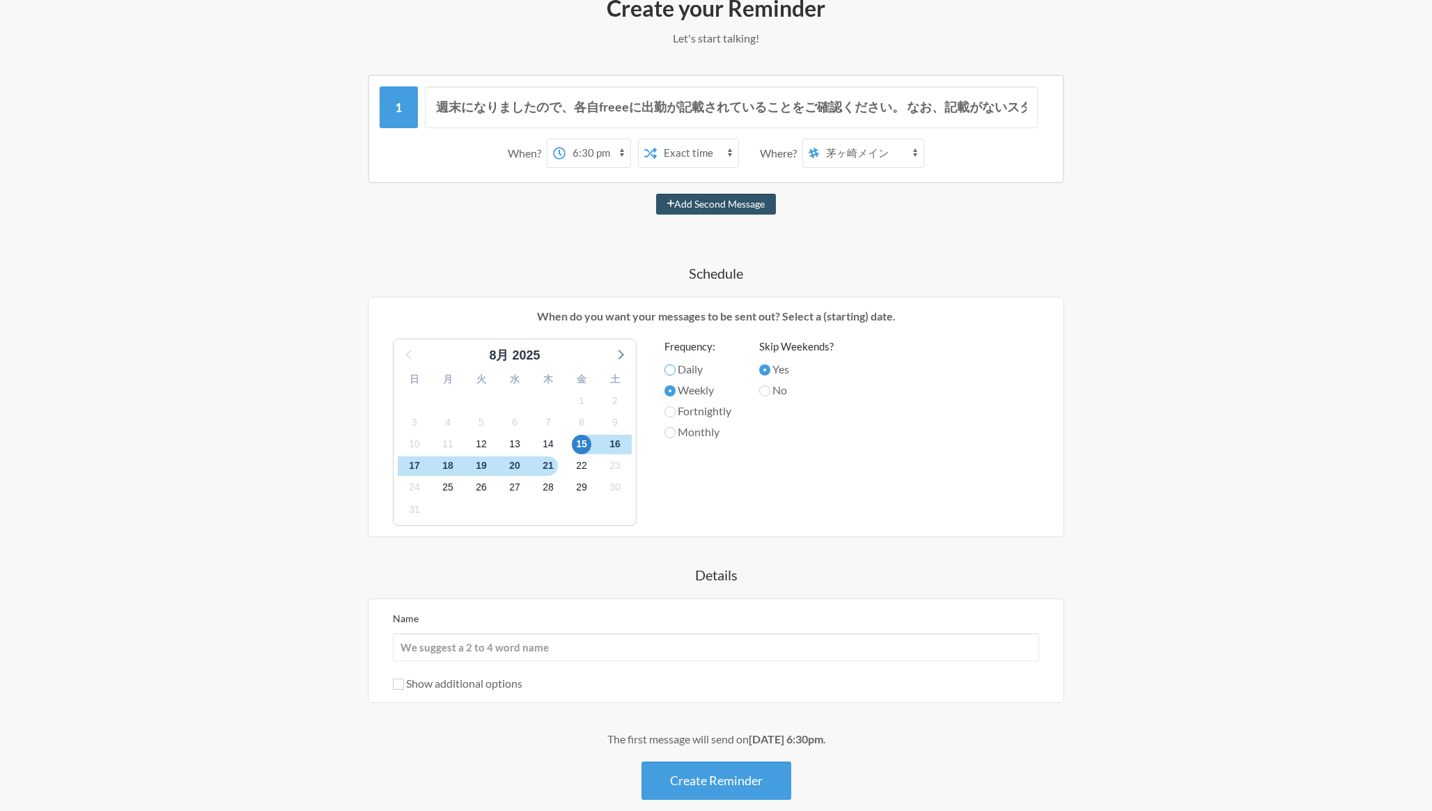
radio input "true"
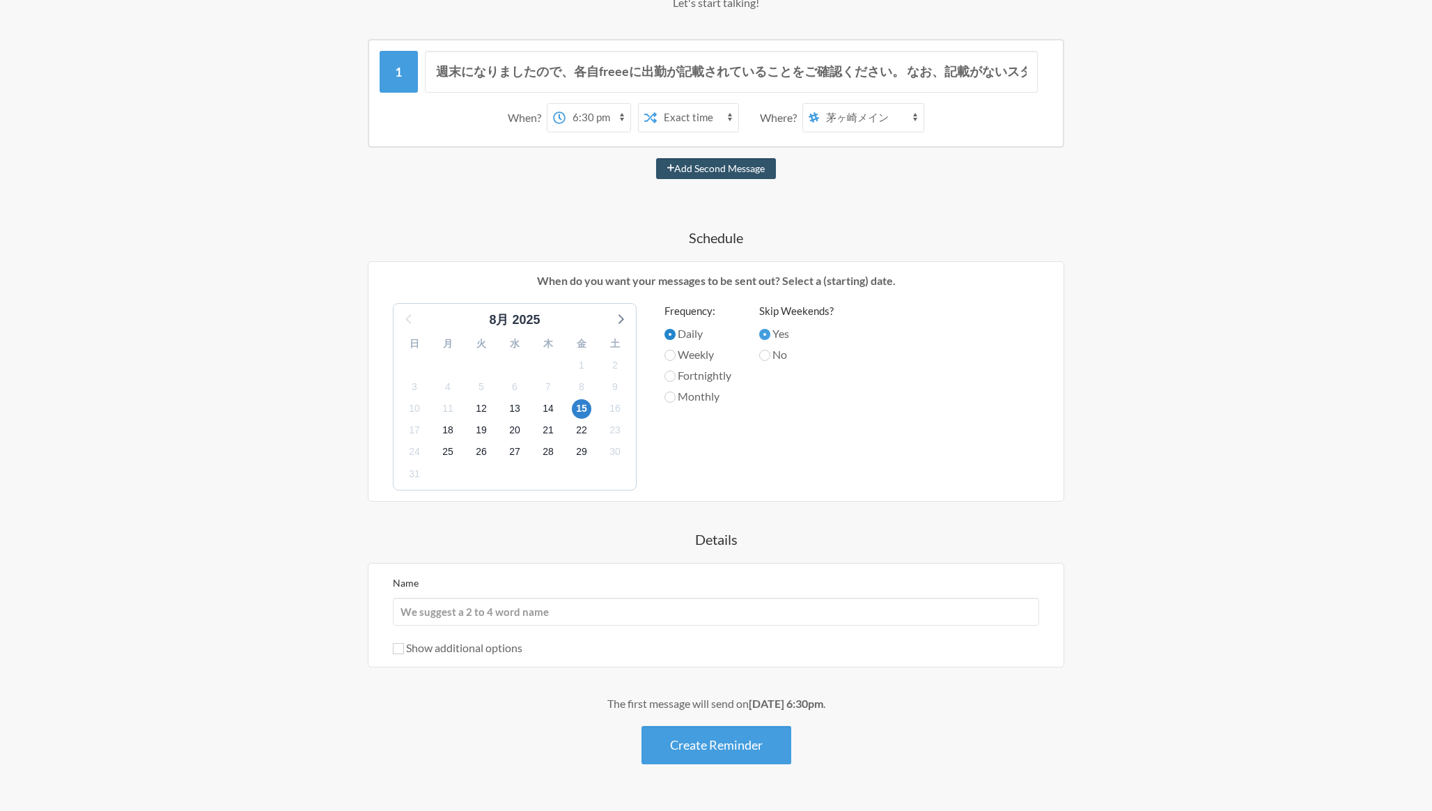
scroll to position [263, 0]
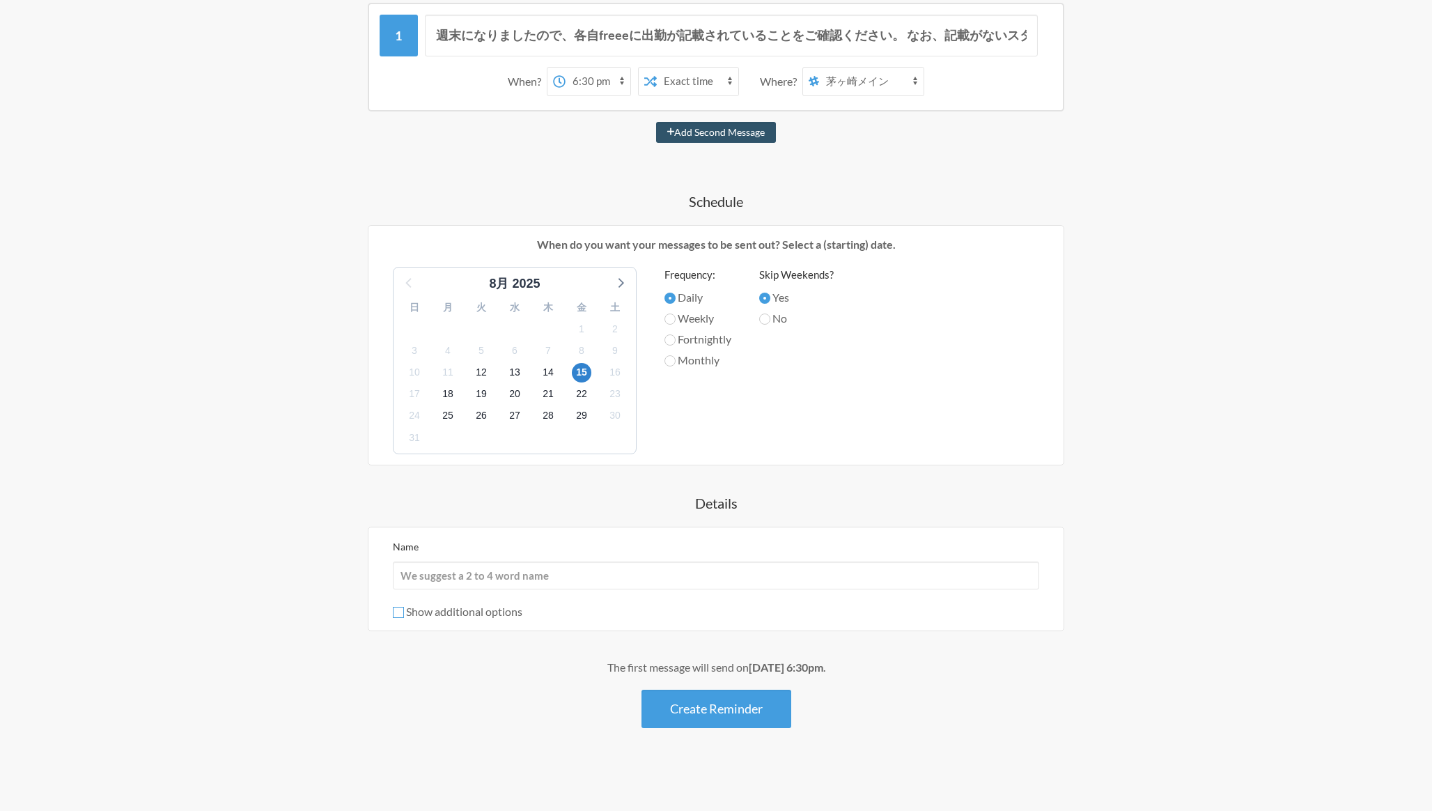
click at [403, 613] on input "Show additional options" at bounding box center [398, 612] width 11 height 11
checkbox input "true"
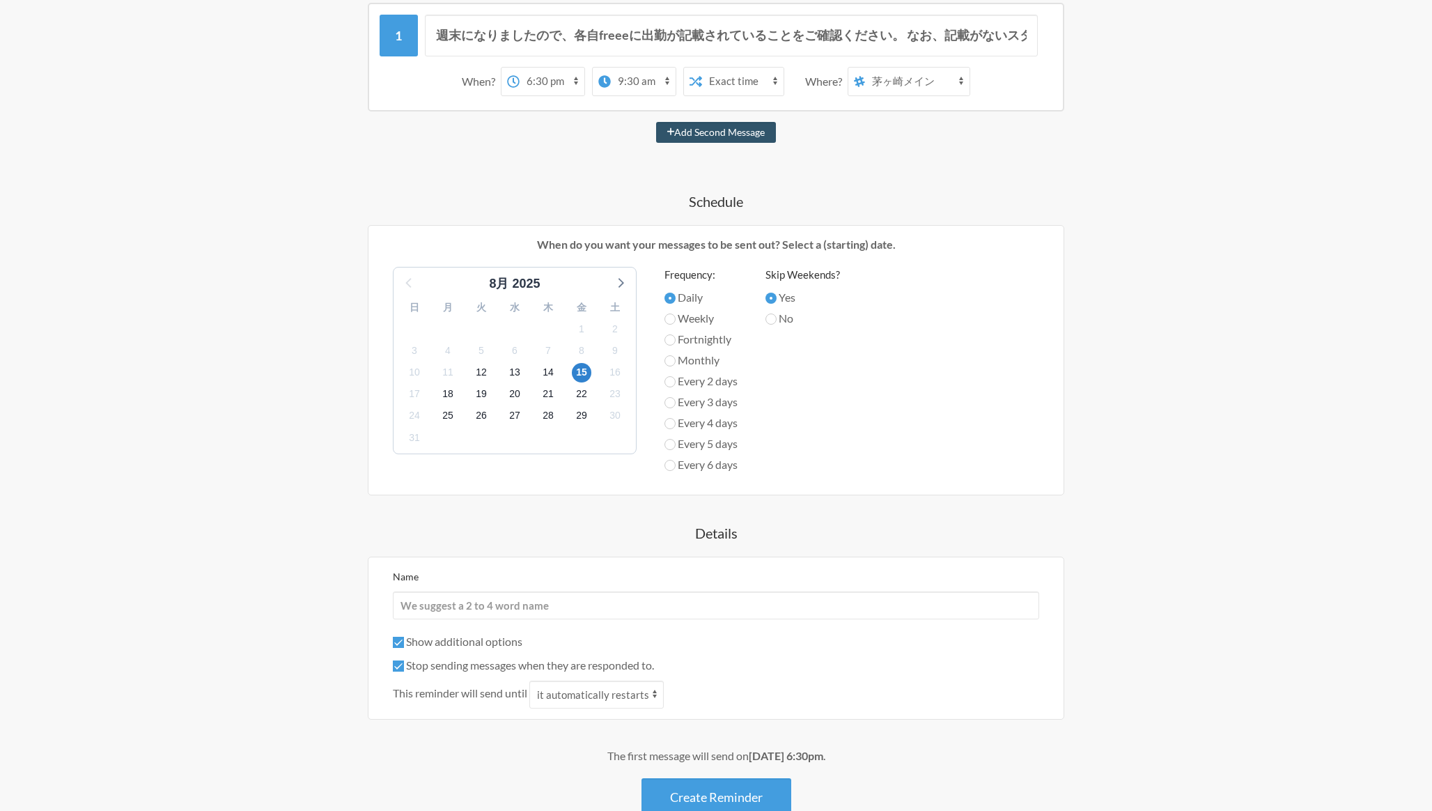
click at [676, 443] on label "Every 5 days" at bounding box center [700, 443] width 73 height 17
click at [676, 443] on input "Every 5 days" at bounding box center [669, 444] width 11 height 11
radio input "true"
click at [678, 443] on label "Every 5 days" at bounding box center [700, 443] width 73 height 17
click at [676, 443] on input "Every 5 days" at bounding box center [669, 444] width 11 height 11
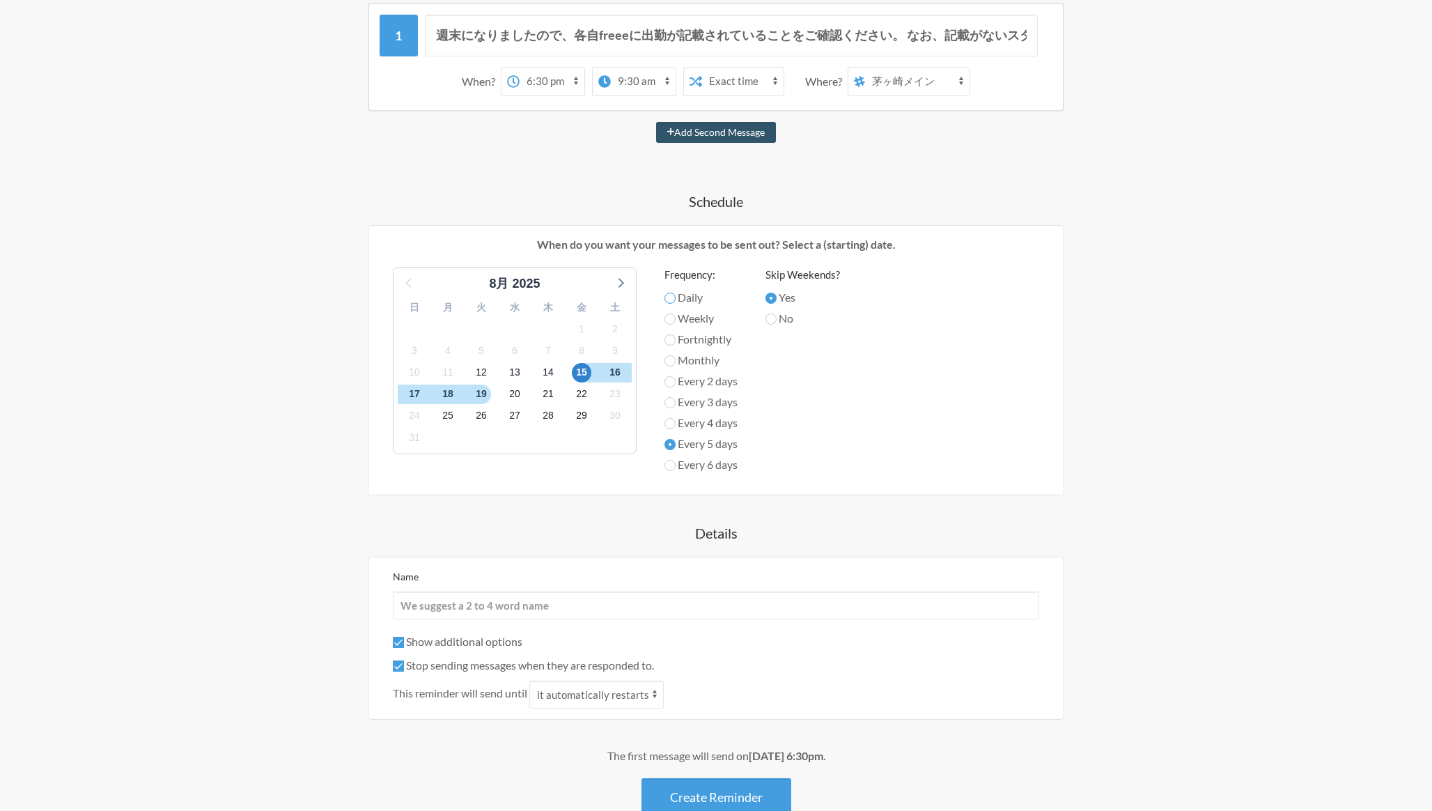
click at [669, 301] on input "Daily" at bounding box center [669, 298] width 11 height 11
radio input "true"
click at [674, 321] on input "Weekly" at bounding box center [669, 318] width 11 height 11
radio input "true"
click at [680, 451] on label "Every 5 days" at bounding box center [700, 443] width 73 height 17
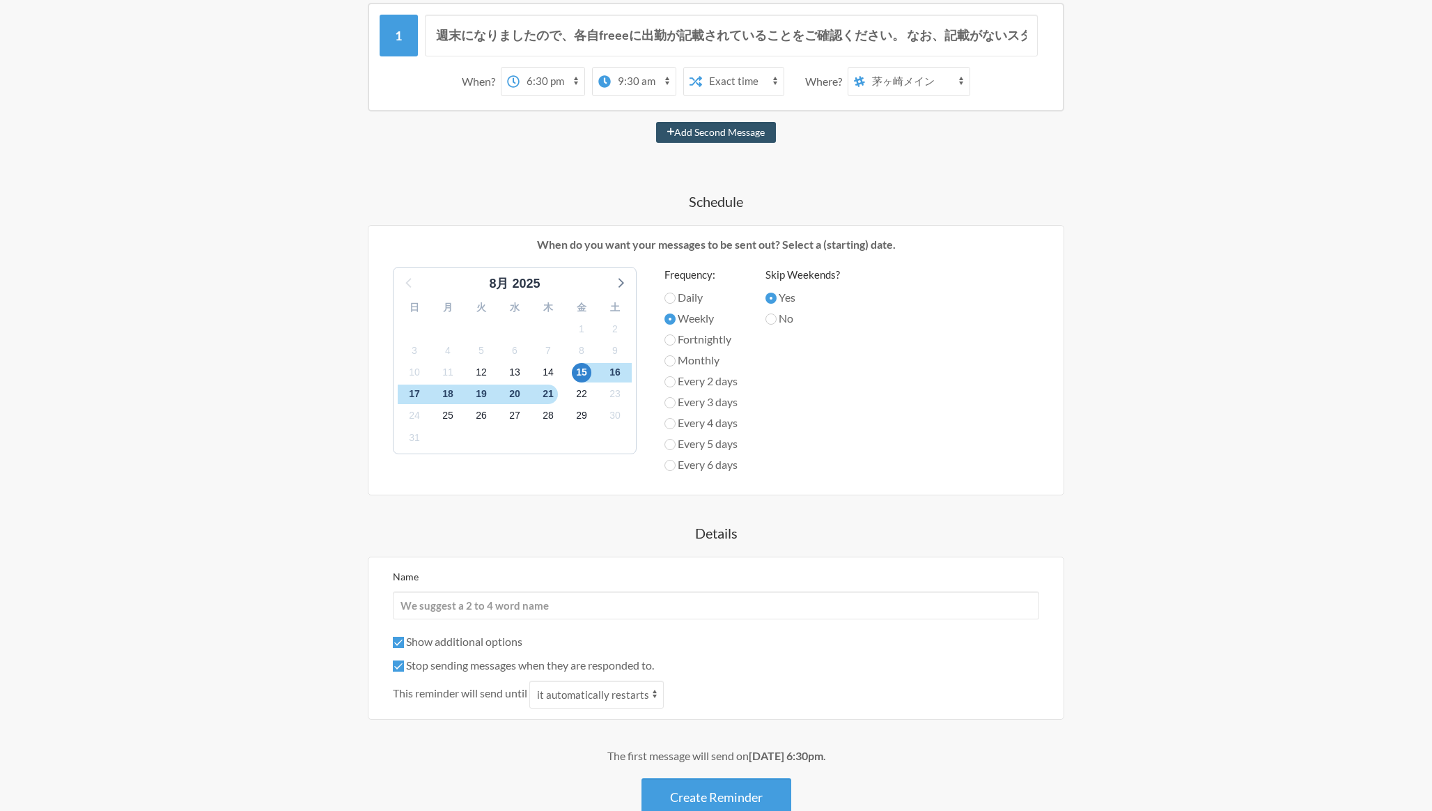
click at [676, 450] on input "Every 5 days" at bounding box center [669, 444] width 11 height 11
radio input "true"
click at [672, 302] on label "Daily" at bounding box center [700, 297] width 73 height 17
click at [672, 302] on input "Daily" at bounding box center [669, 298] width 11 height 11
radio input "true"
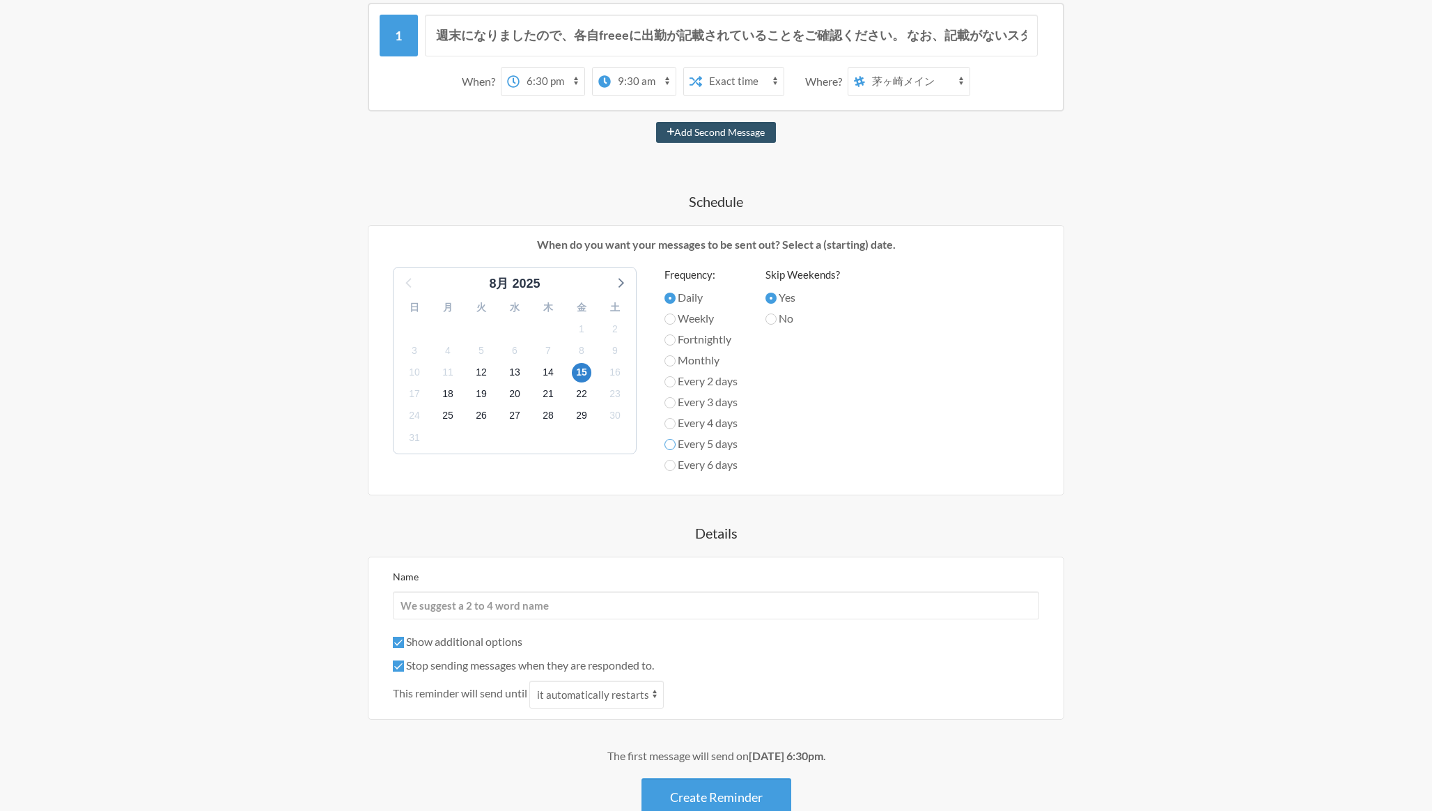
click at [668, 442] on input "Every 5 days" at bounding box center [669, 444] width 11 height 11
radio input "true"
click at [668, 449] on input "Every 5 days" at bounding box center [669, 444] width 11 height 11
click at [573, 378] on div "15" at bounding box center [581, 373] width 33 height 22
click at [580, 375] on span "15" at bounding box center [582, 373] width 20 height 20
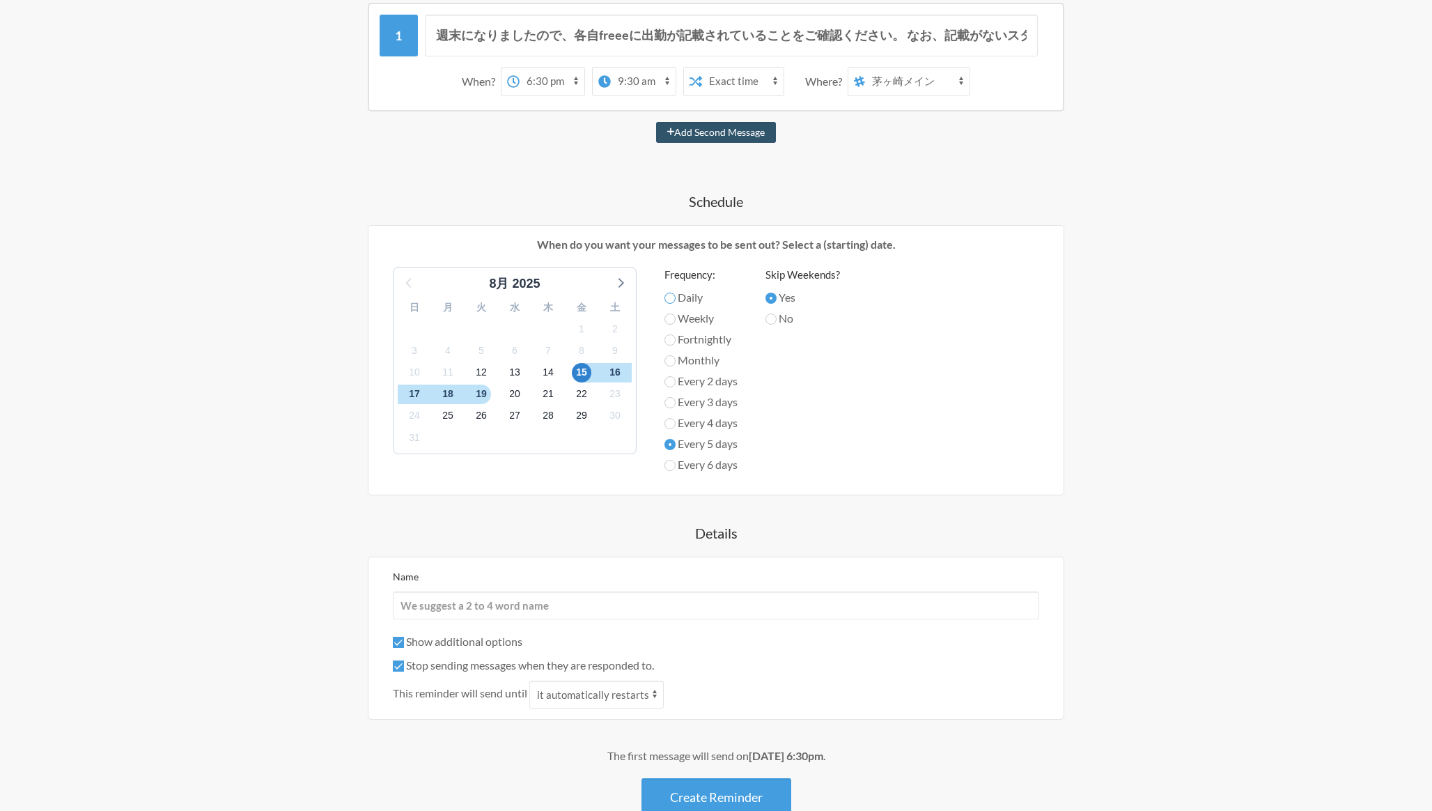
click at [674, 294] on input "Daily" at bounding box center [669, 298] width 11 height 11
radio input "true"
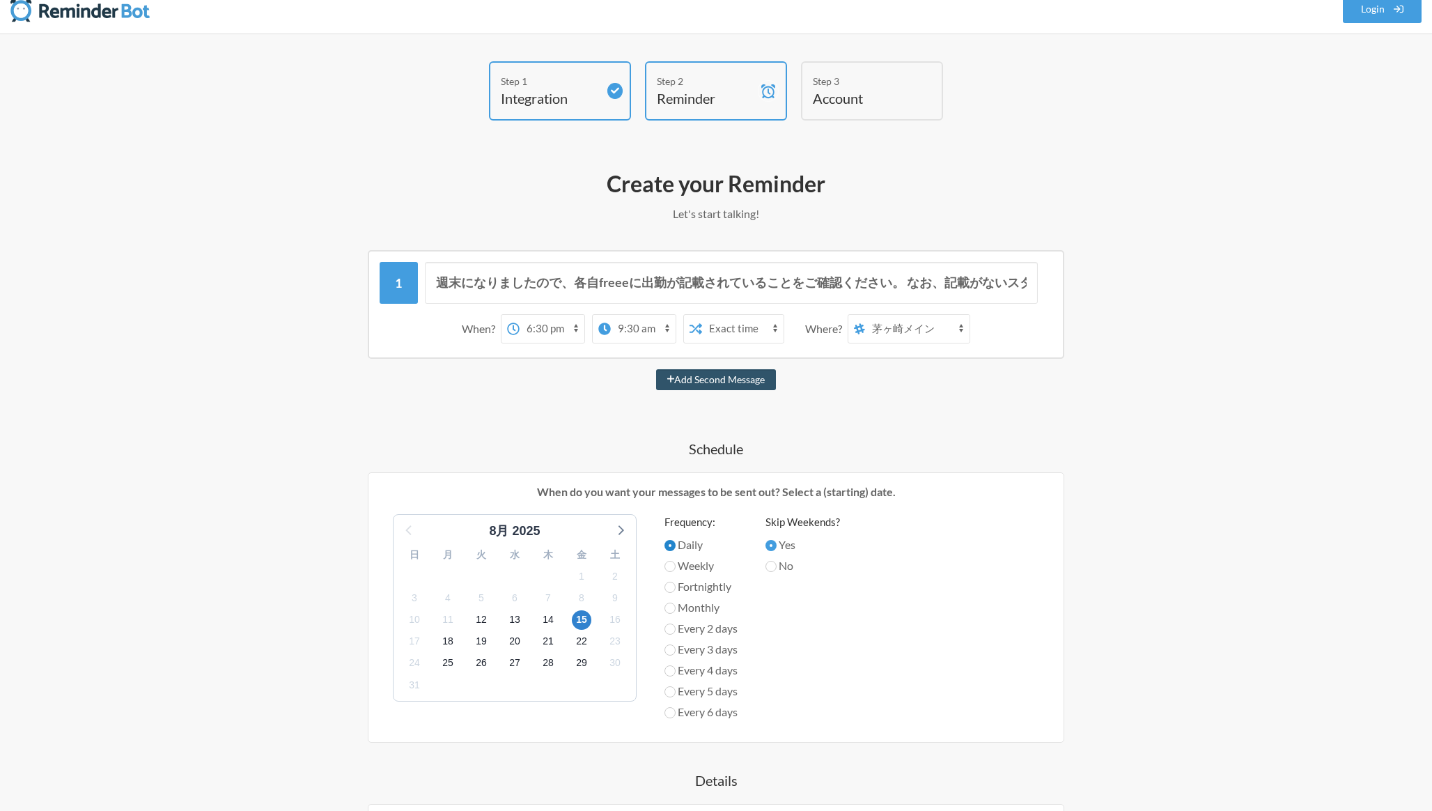
scroll to position [0, 0]
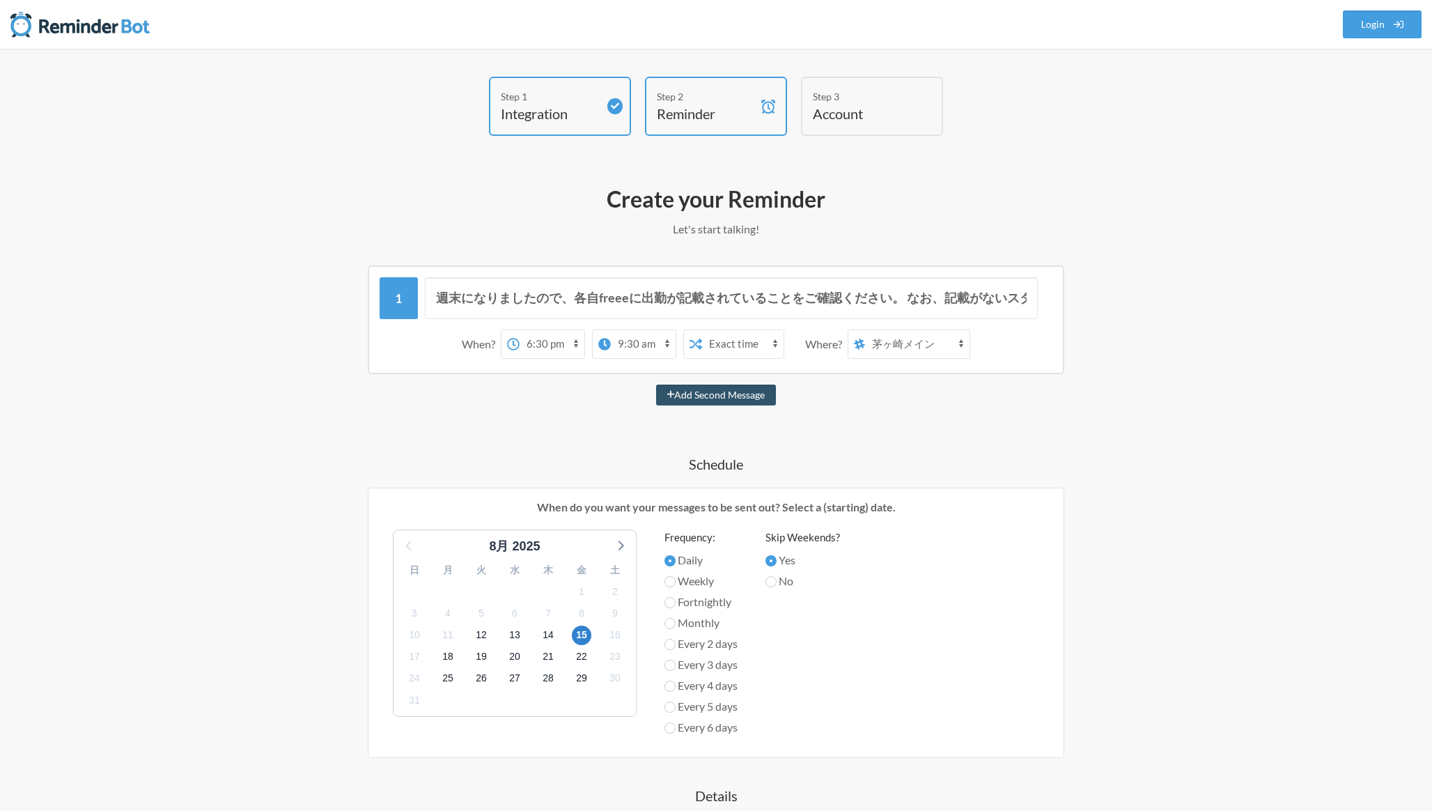
click at [846, 106] on h4 "Account" at bounding box center [862, 114] width 98 height 20
click at [864, 216] on div "Create your Reminder Let's start talking! Messages are not sending from this de…" at bounding box center [716, 656] width 808 height 957
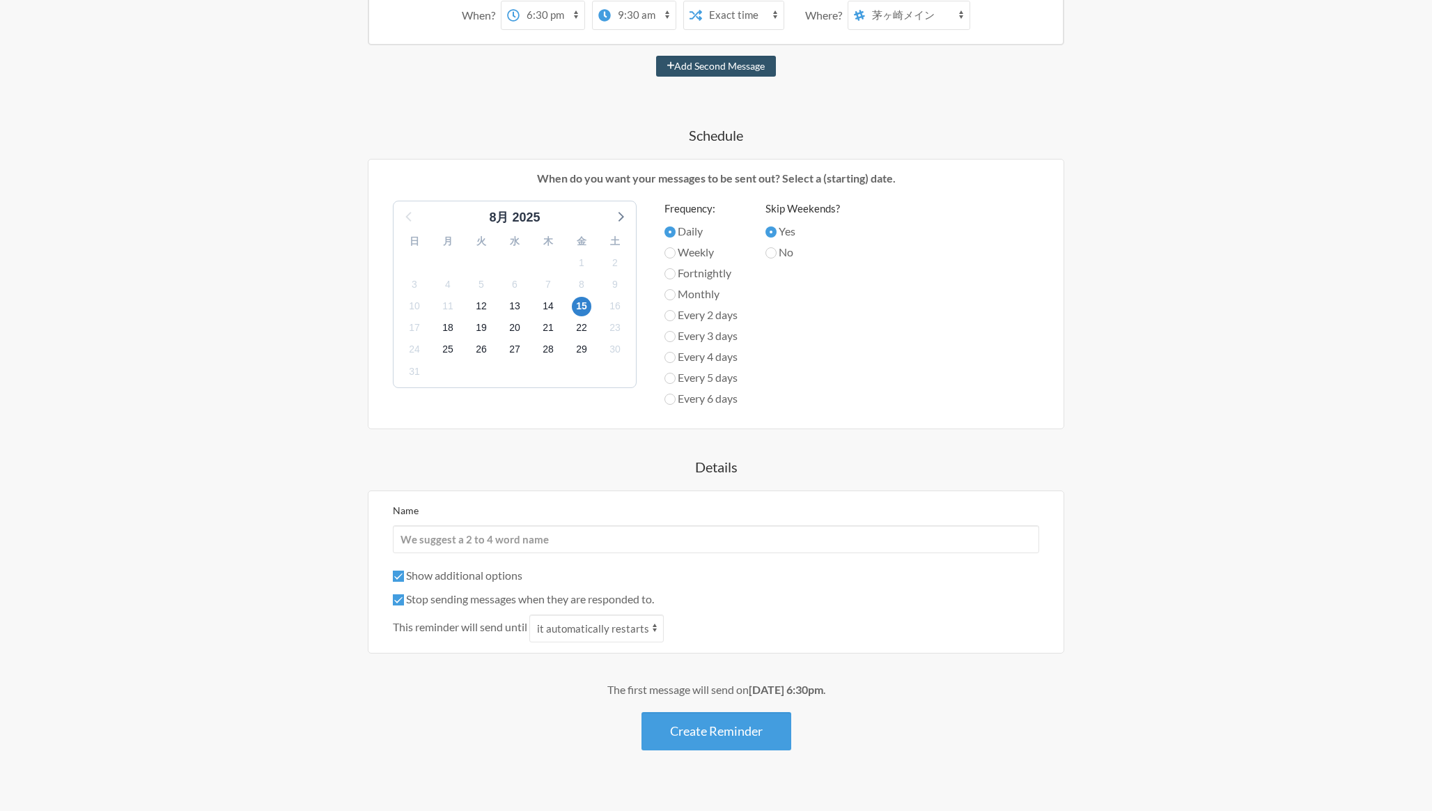
scroll to position [340, 0]
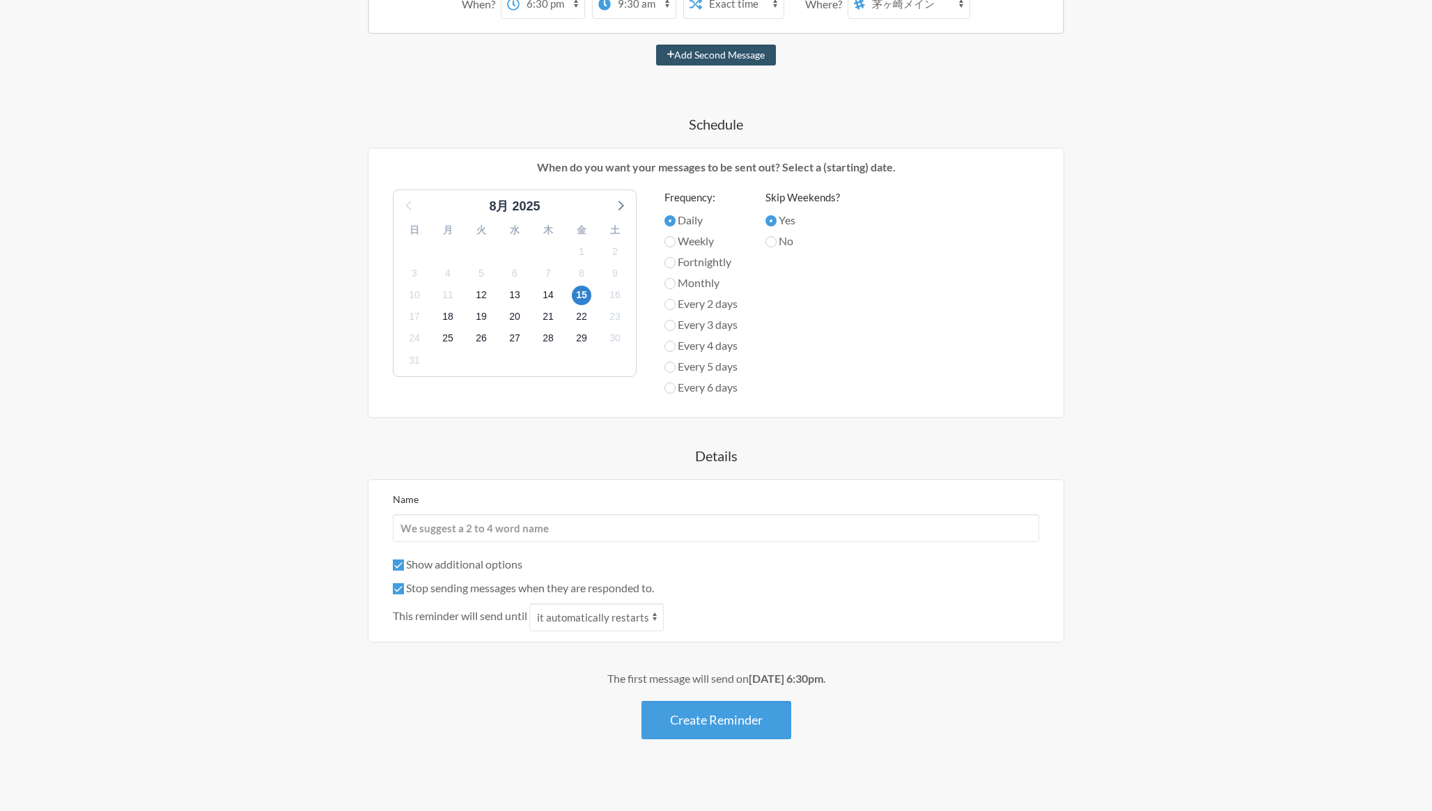
click at [784, 242] on label "No" at bounding box center [802, 241] width 75 height 17
click at [777, 242] on input "No" at bounding box center [770, 241] width 11 height 11
radio input "true"
click at [584, 318] on span "22" at bounding box center [582, 317] width 20 height 20
click at [582, 338] on span "29" at bounding box center [582, 339] width 20 height 20
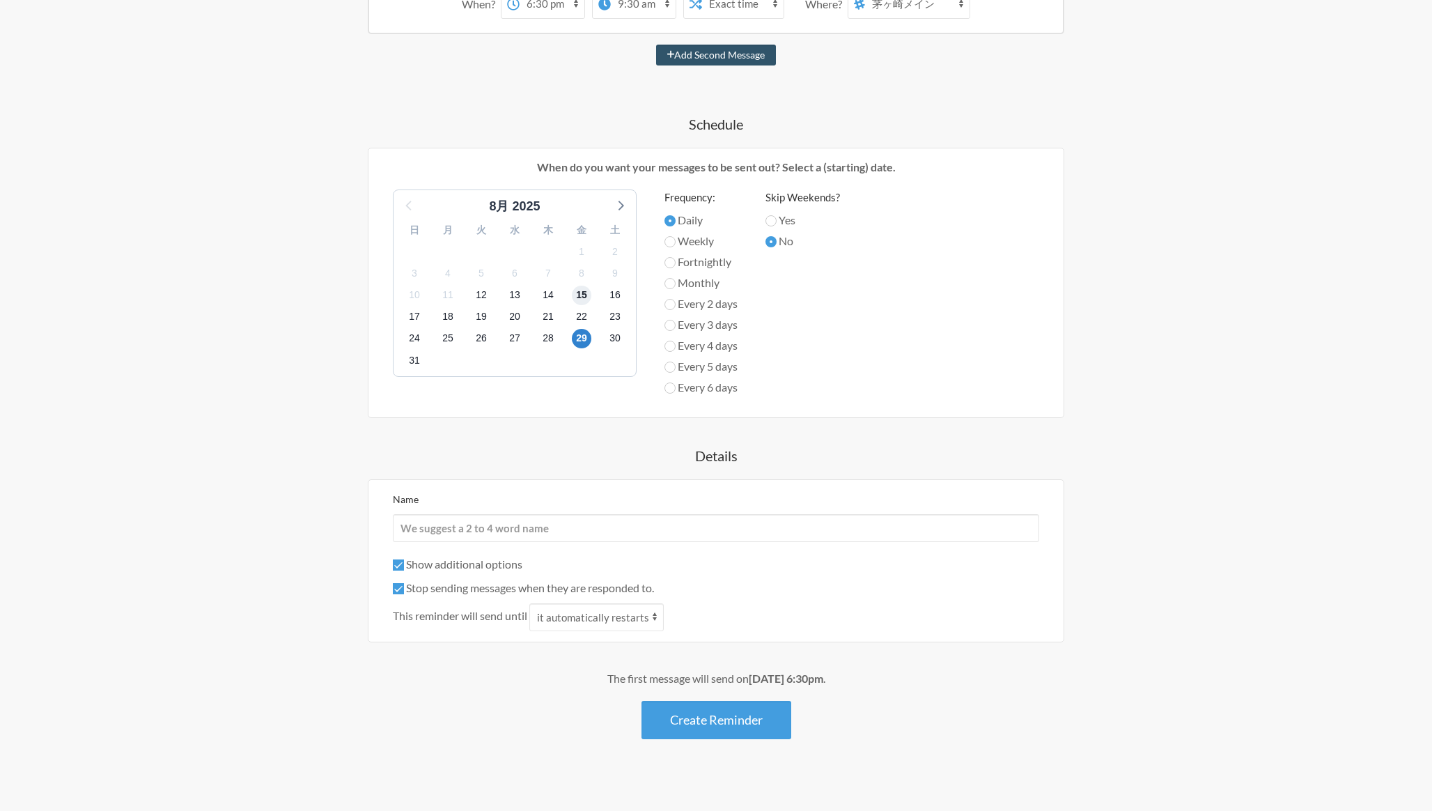
click at [582, 290] on span "15" at bounding box center [582, 296] width 20 height 20
click at [678, 263] on label "Fortnightly" at bounding box center [700, 262] width 73 height 17
click at [676, 263] on input "Fortnightly" at bounding box center [669, 262] width 11 height 11
radio input "true"
click at [678, 223] on label "Daily" at bounding box center [700, 220] width 73 height 17
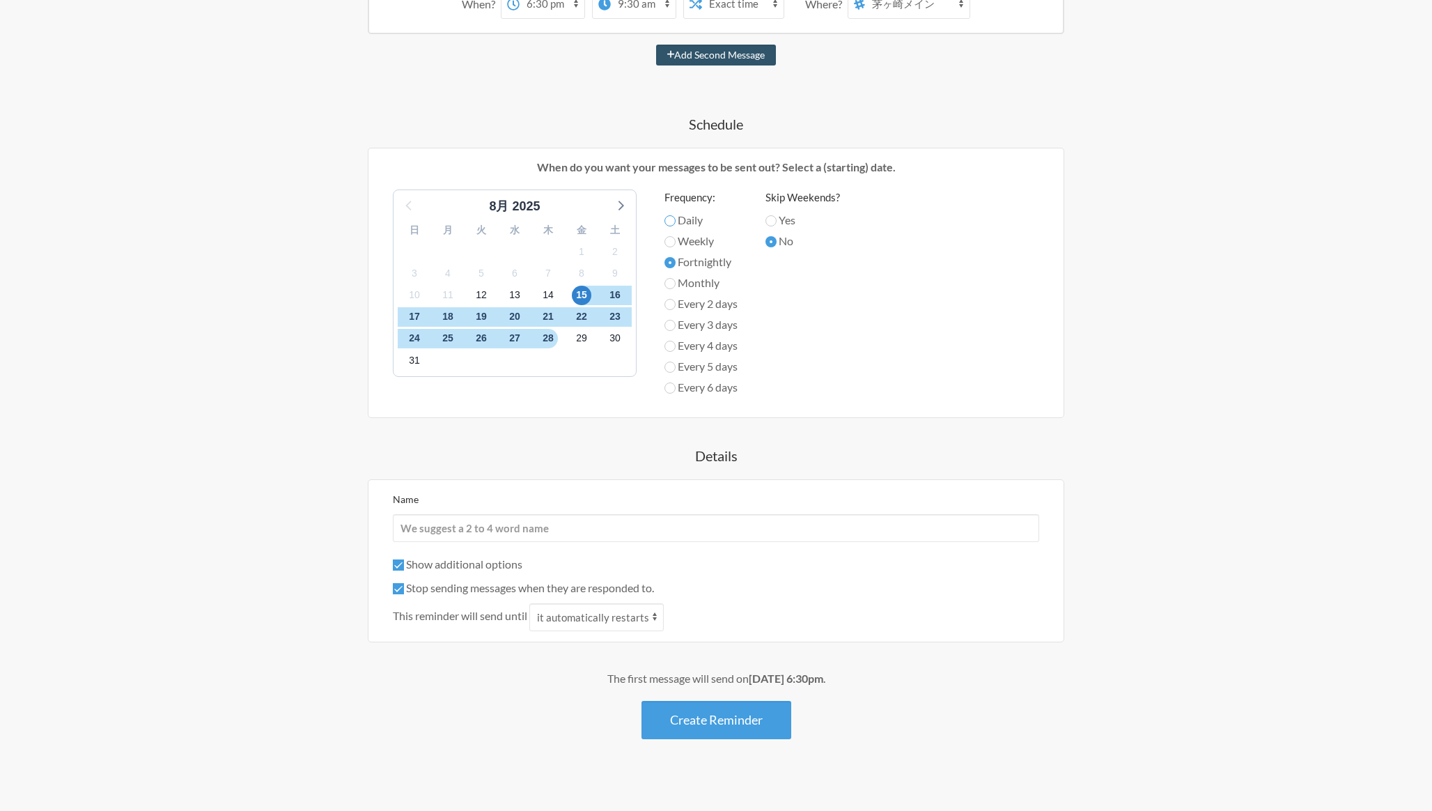
click at [676, 223] on input "Daily" at bounding box center [669, 220] width 11 height 11
radio input "true"
click at [488, 529] on input "Name" at bounding box center [716, 528] width 646 height 28
click at [459, 529] on input "freee check massage" at bounding box center [716, 528] width 646 height 28
type input "freee check remind massage"
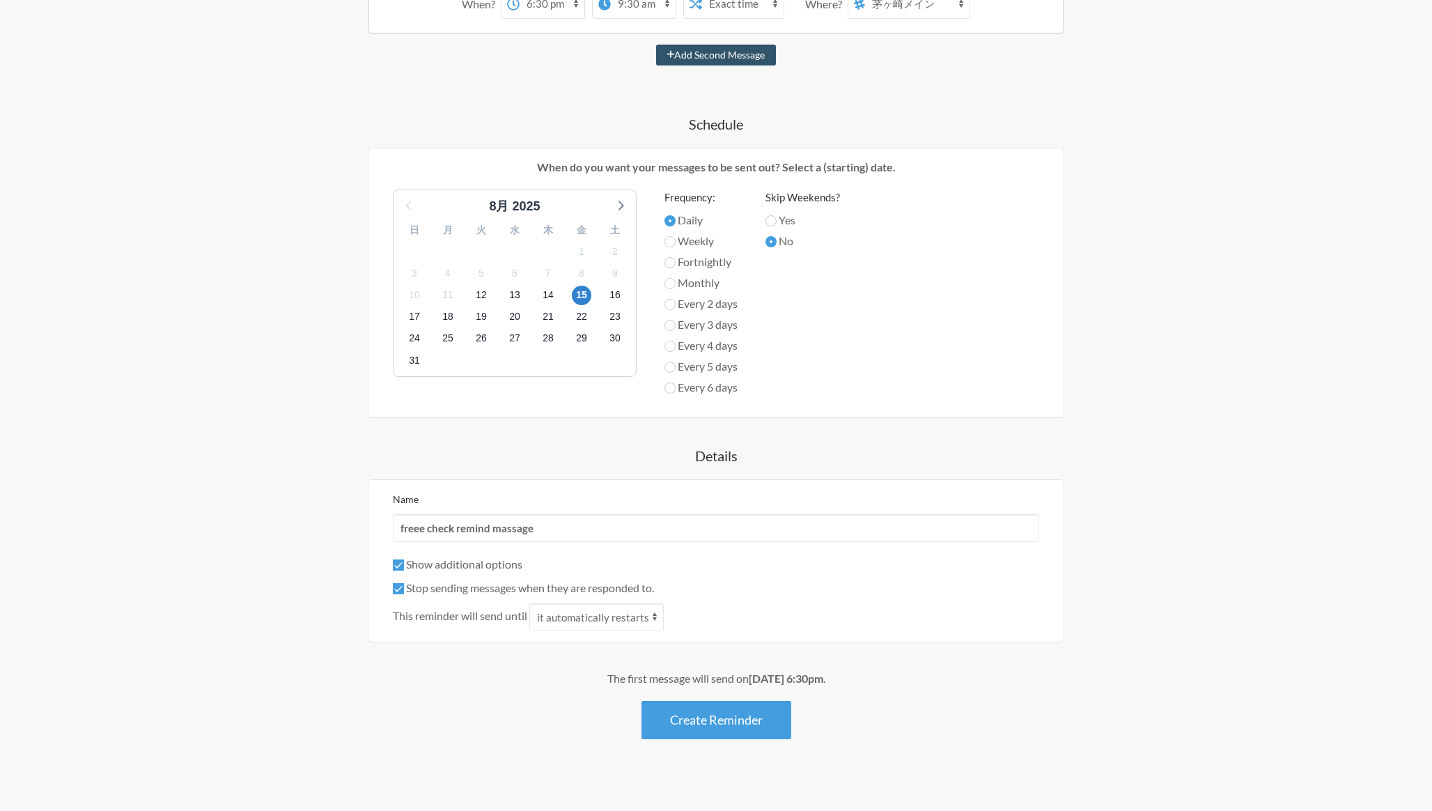
click at [1159, 205] on div "Step 1 Integration Step 2 Reminder Step 3 Account What would you like your remi…" at bounding box center [716, 266] width 892 height 1058
click at [317, 454] on h4 "Details" at bounding box center [716, 456] width 808 height 20
click at [632, 619] on select "it automatically restarts it is replied to" at bounding box center [596, 617] width 134 height 28
click at [349, 596] on div "週末になりましたので、各自freeeに出勤が記載されていることをご確認ください。 なお、記載がないスタッフに関しては、本チャットにて管理者より通達いたします。…" at bounding box center [716, 332] width 808 height 814
click at [395, 587] on input "Stop sending messages when they are responded to." at bounding box center [398, 588] width 11 height 11
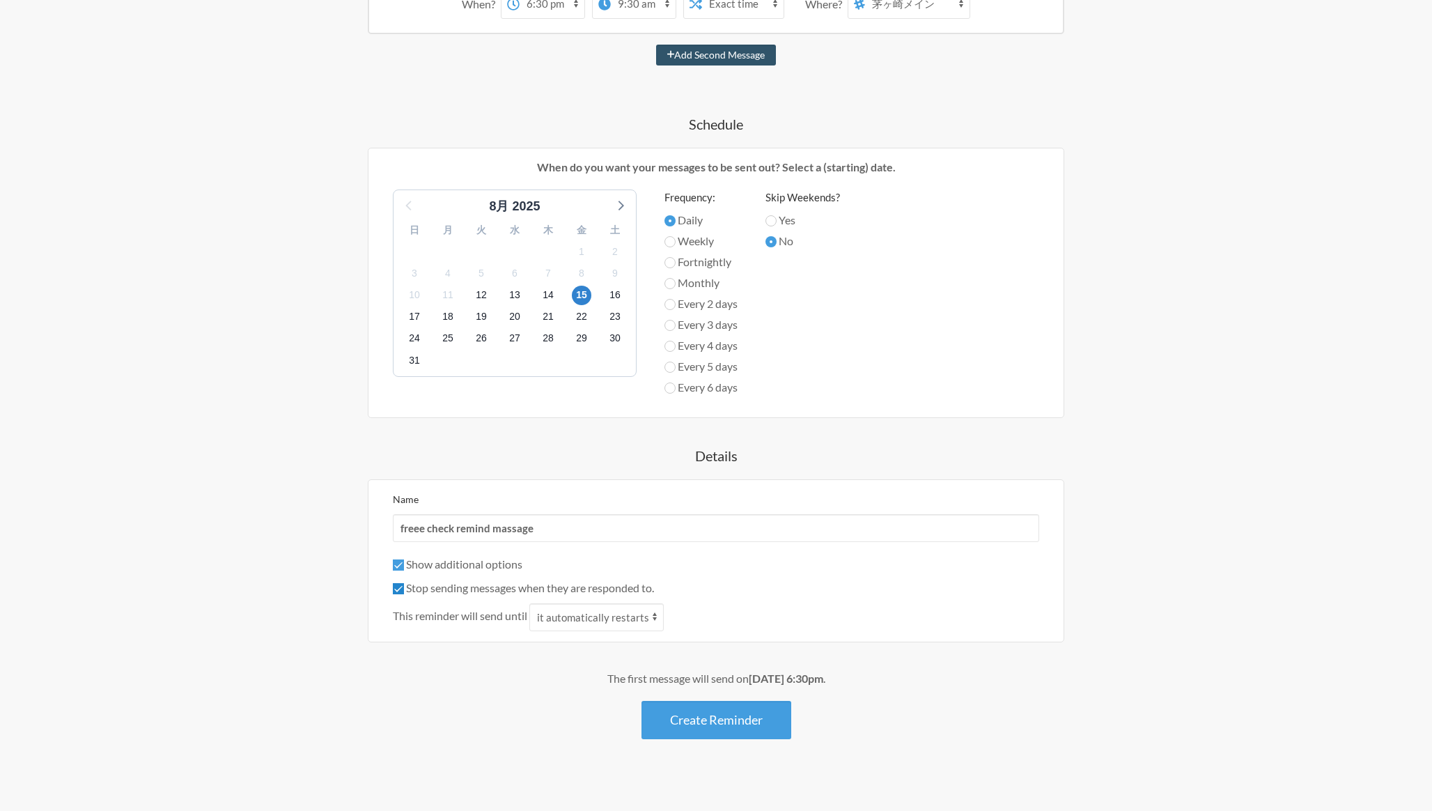
checkbox input "false"
click at [695, 736] on button "Create Reminder" at bounding box center [717, 720] width 150 height 38
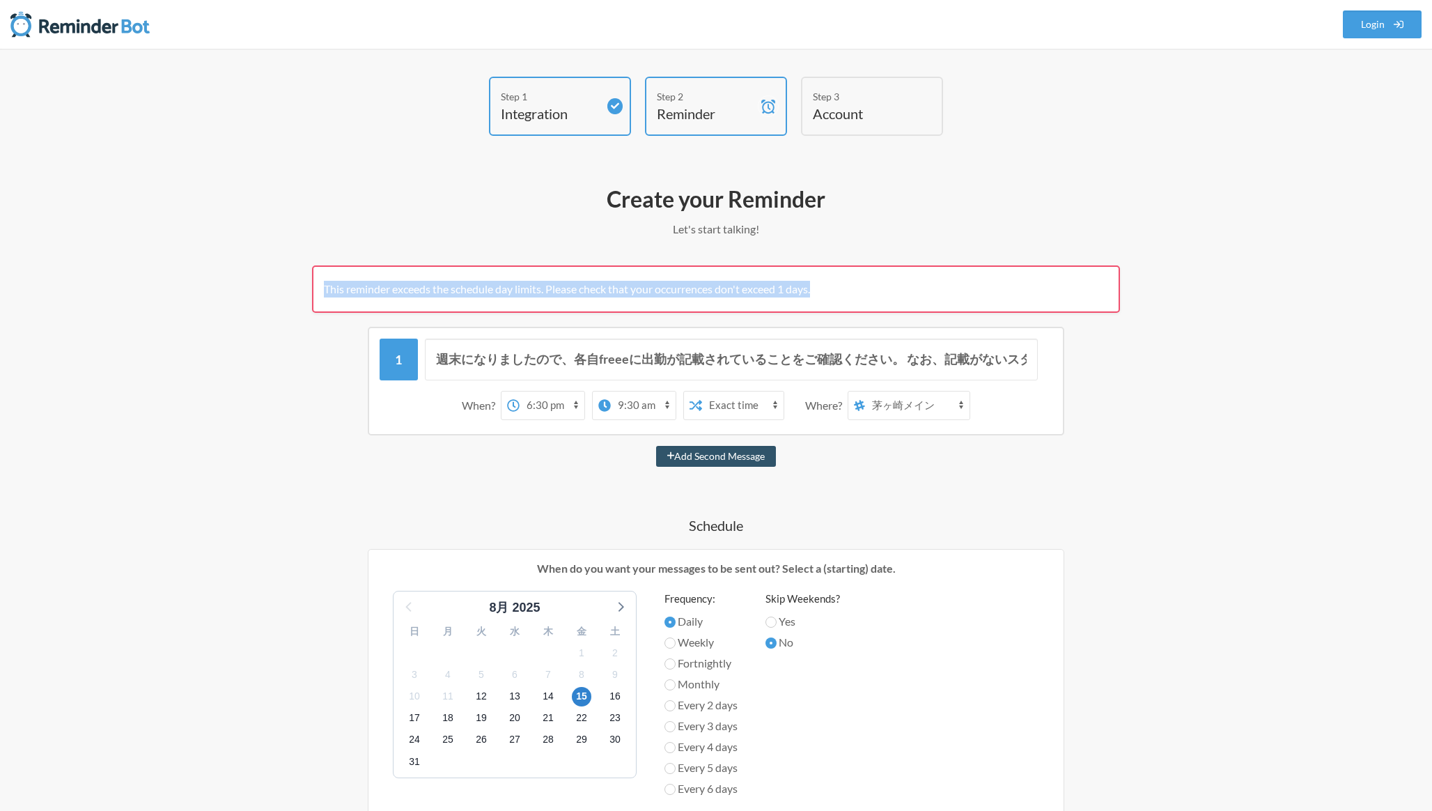
drag, startPoint x: 318, startPoint y: 285, endPoint x: 770, endPoint y: 298, distance: 451.5
click at [769, 298] on div "This reminder exceeds the schedule day limits. Please check that your occurrenc…" at bounding box center [716, 288] width 808 height 47
click at [444, 287] on span "This reminder exceeds the schedule day limits. Please check that your occurrenc…" at bounding box center [567, 288] width 486 height 13
drag, startPoint x: 318, startPoint y: 288, endPoint x: 880, endPoint y: 279, distance: 562.2
click at [878, 279] on div "This reminder exceeds the schedule day limits. Please check that your occurrenc…" at bounding box center [716, 288] width 808 height 47
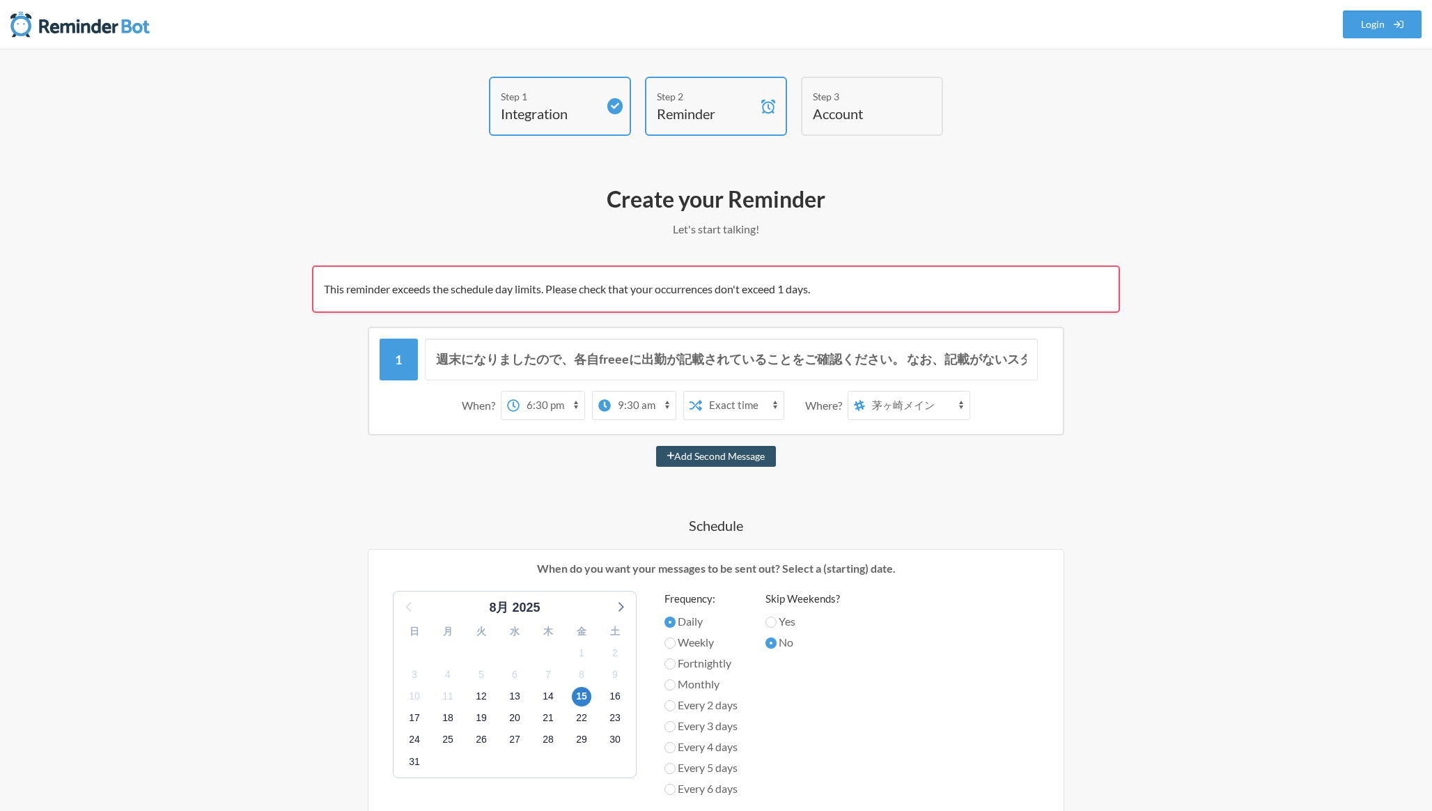
click at [877, 281] on div "This reminder exceeds the schedule day limits. Please check that your occurrenc…" at bounding box center [716, 288] width 808 height 47
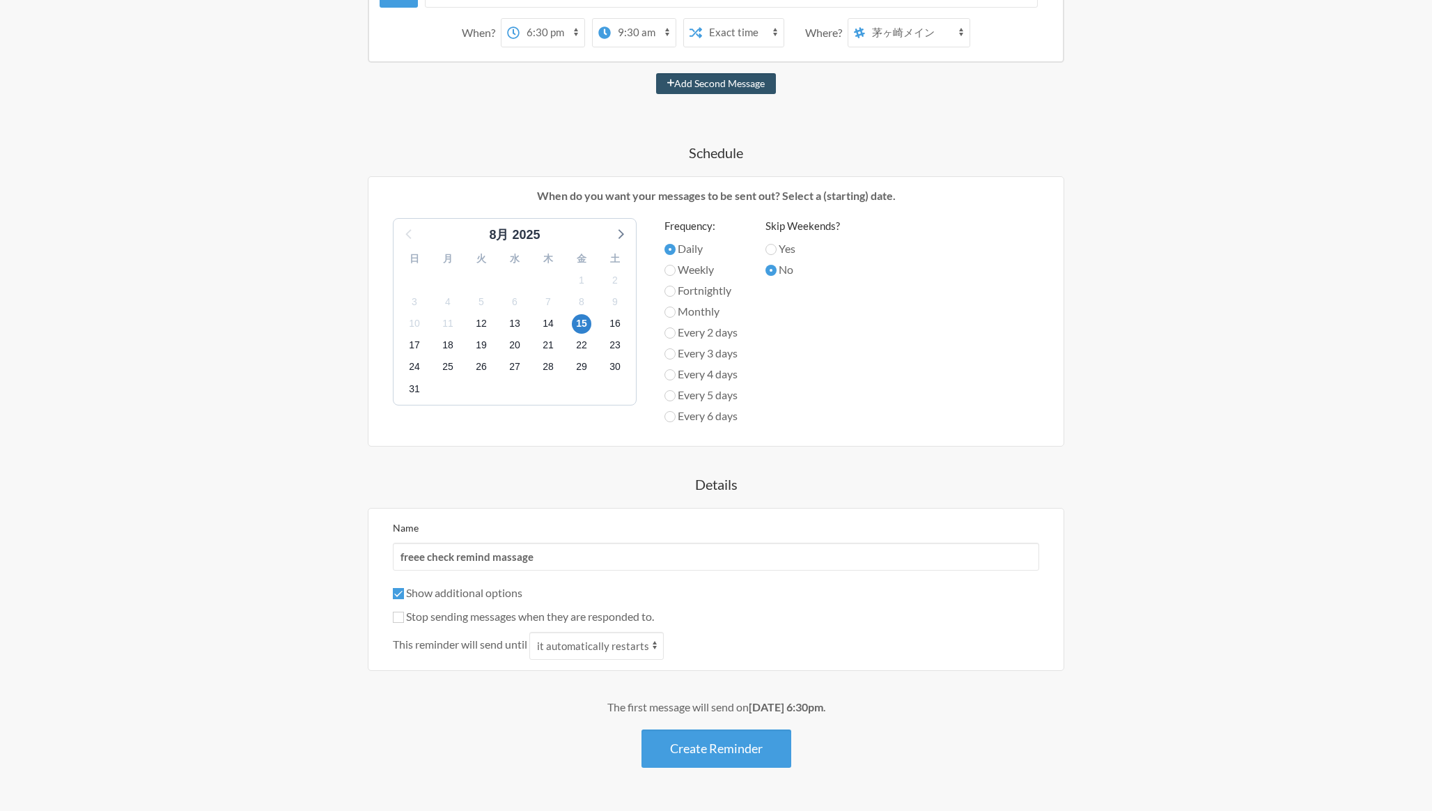
scroll to position [378, 0]
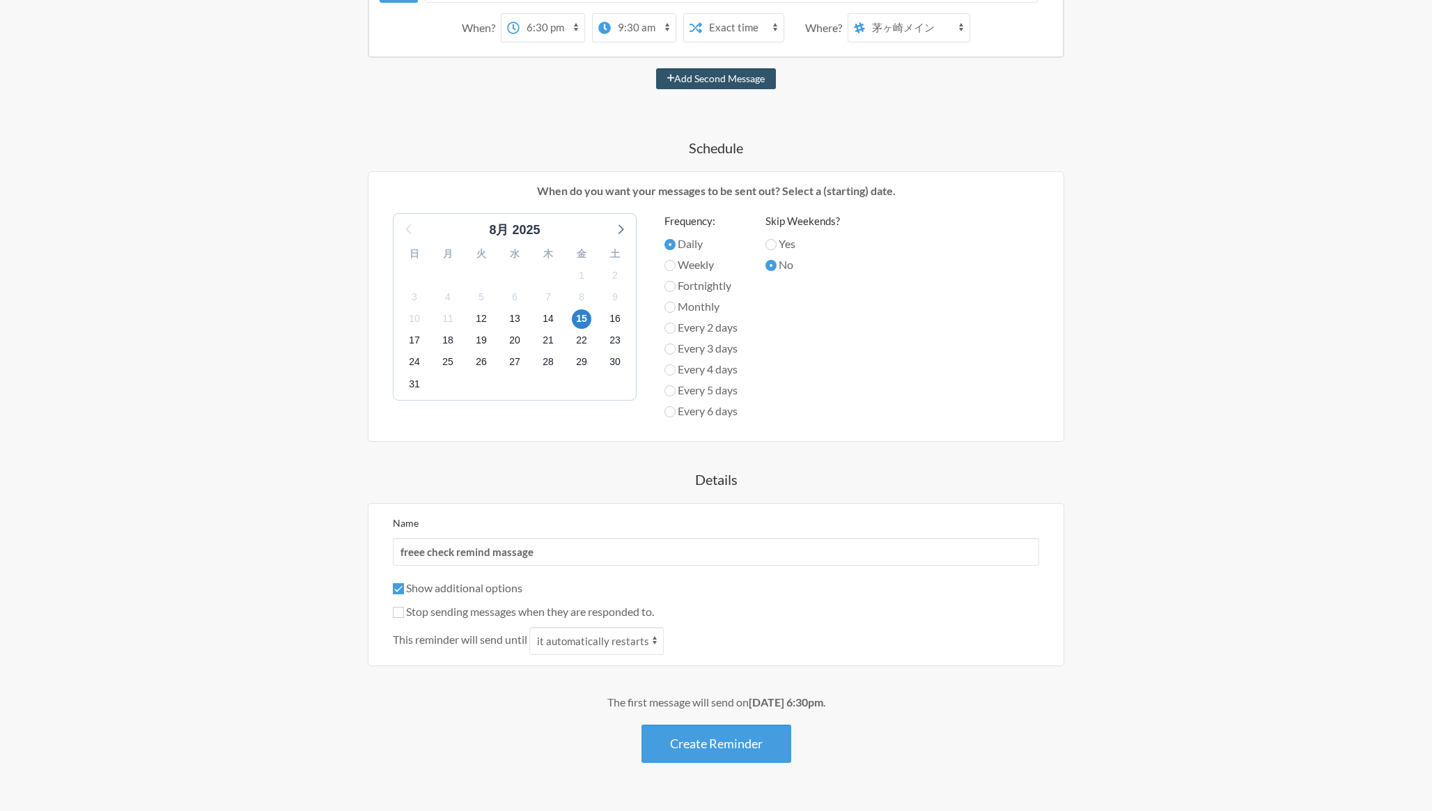
click at [798, 246] on label "Yes" at bounding box center [802, 243] width 75 height 17
click at [777, 246] on input "Yes" at bounding box center [770, 244] width 11 height 11
radio input "true"
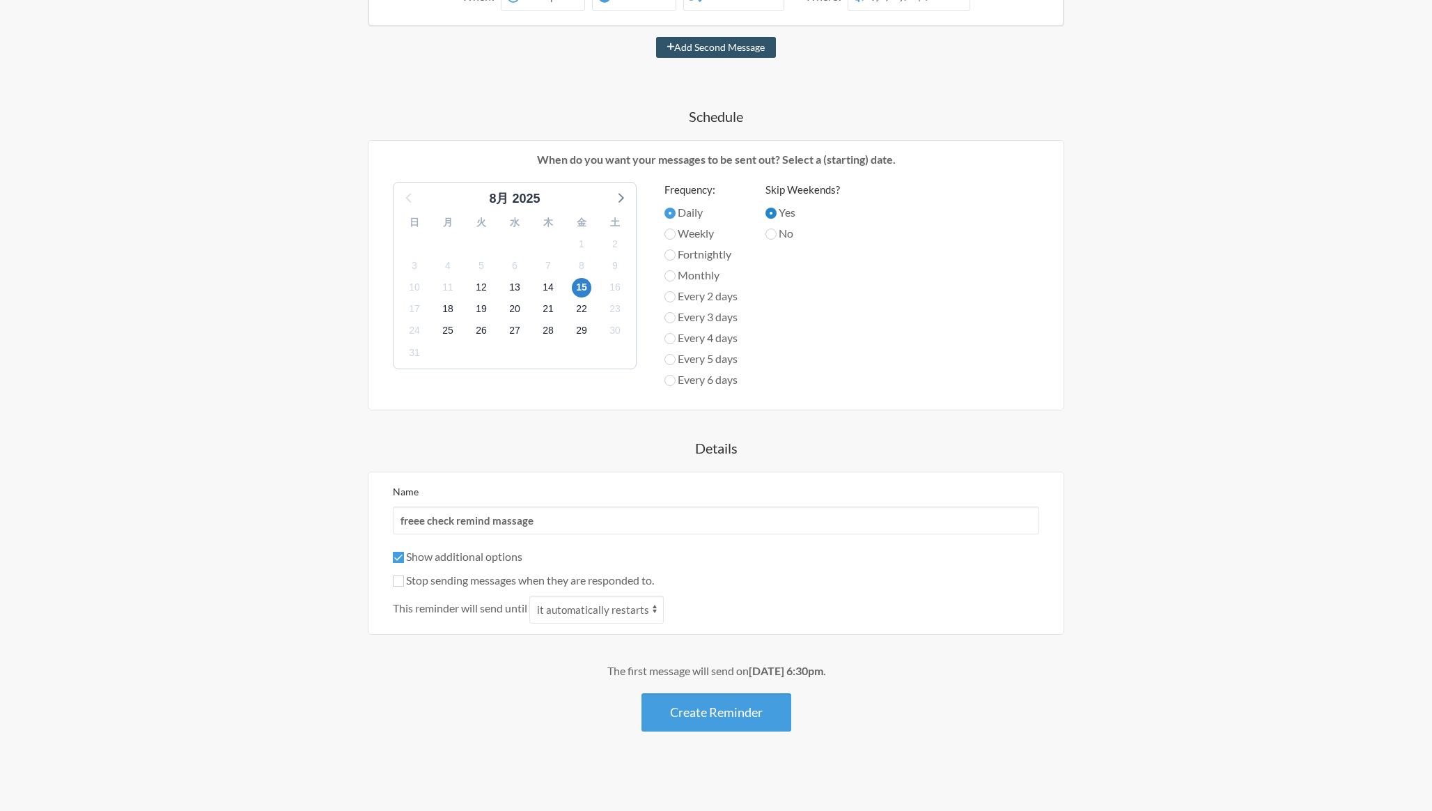
scroll to position [413, 0]
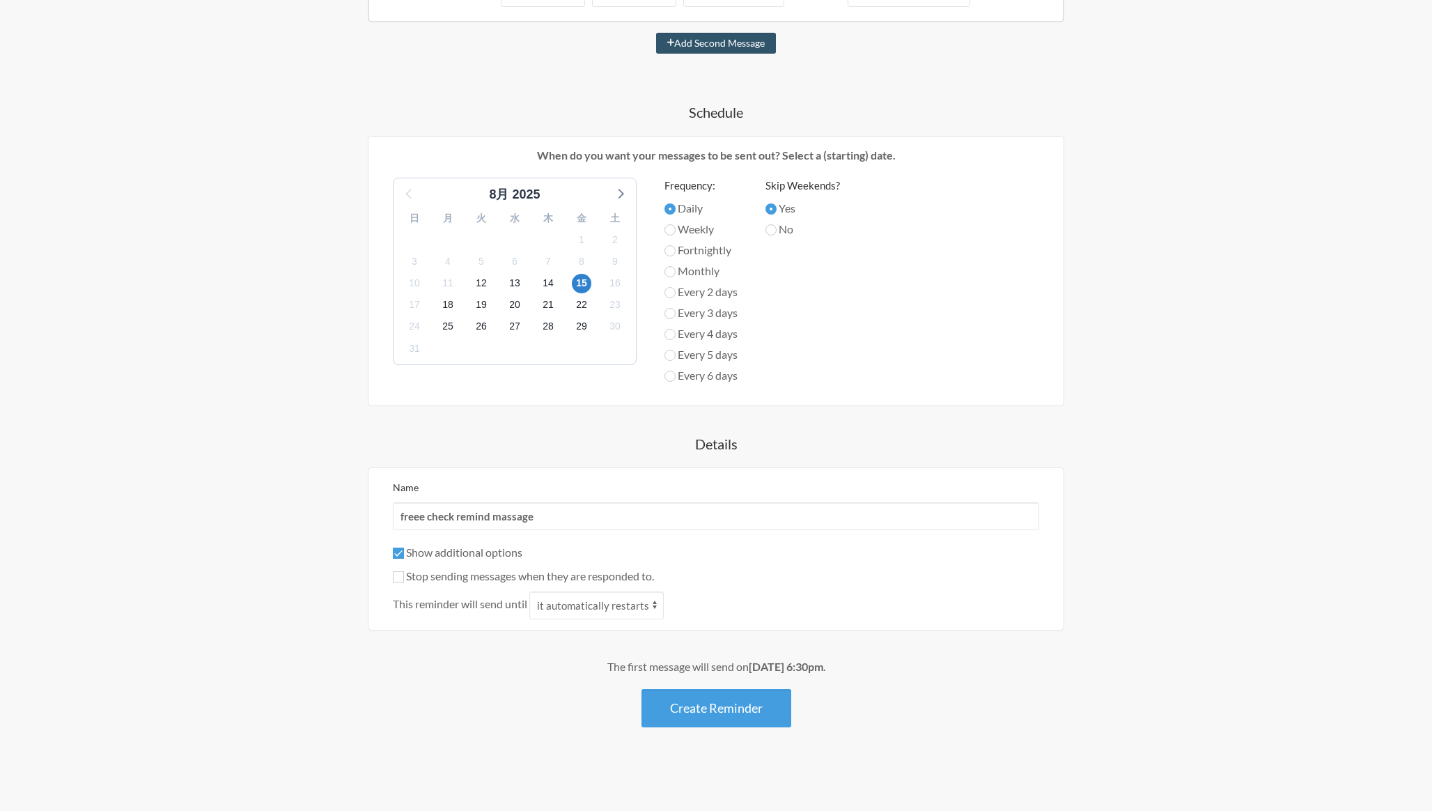
click at [440, 591] on div "This reminder will send until it automatically restarts it is replied to" at bounding box center [716, 605] width 646 height 28
click at [440, 584] on div "Stop sending messages when they are responded to." at bounding box center [716, 576] width 646 height 17
click at [453, 578] on label "Stop sending messages when they are responded to." at bounding box center [523, 575] width 261 height 13
click at [404, 578] on input "Stop sending messages when they are responded to." at bounding box center [398, 576] width 11 height 11
checkbox input "true"
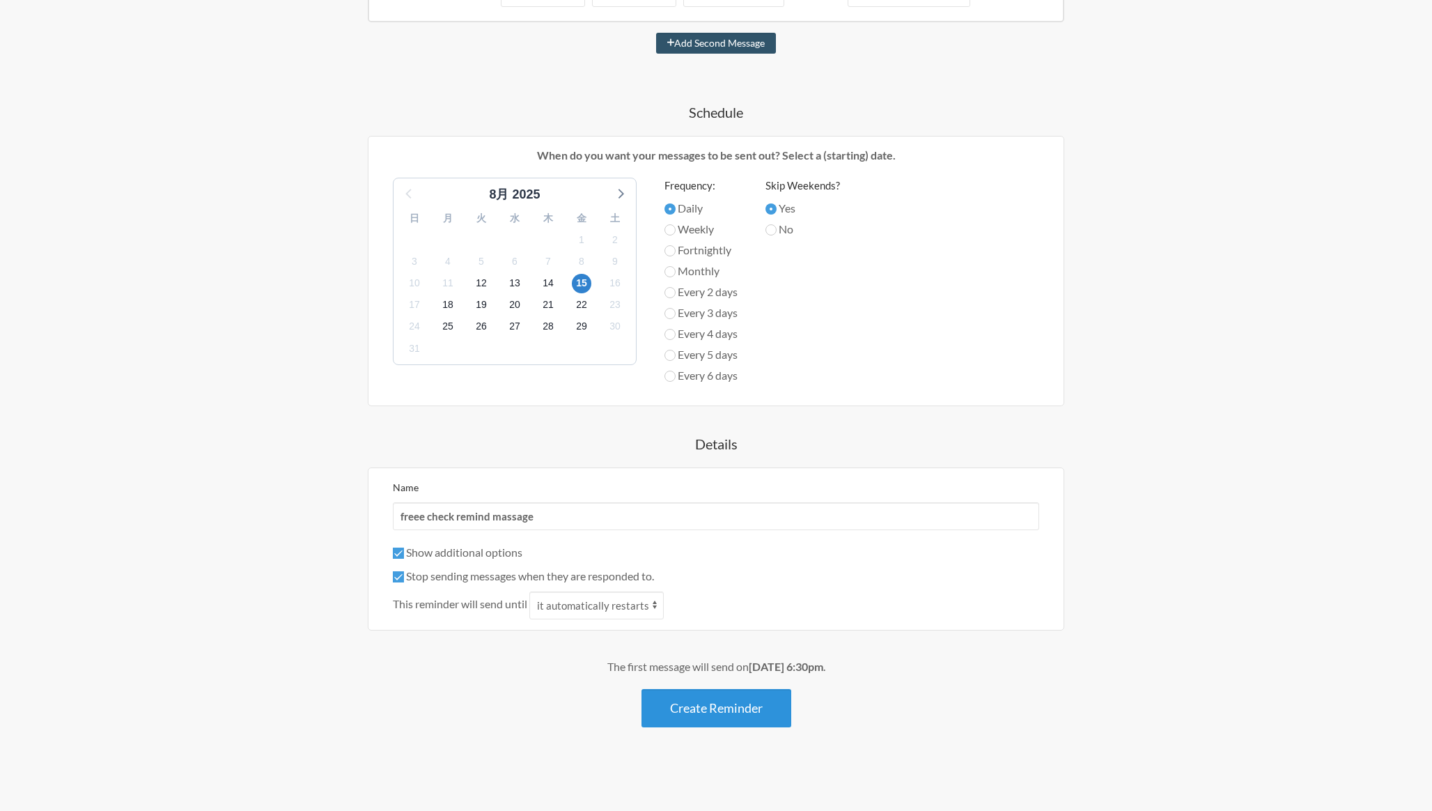
click at [707, 694] on button "Create Reminder" at bounding box center [717, 708] width 150 height 38
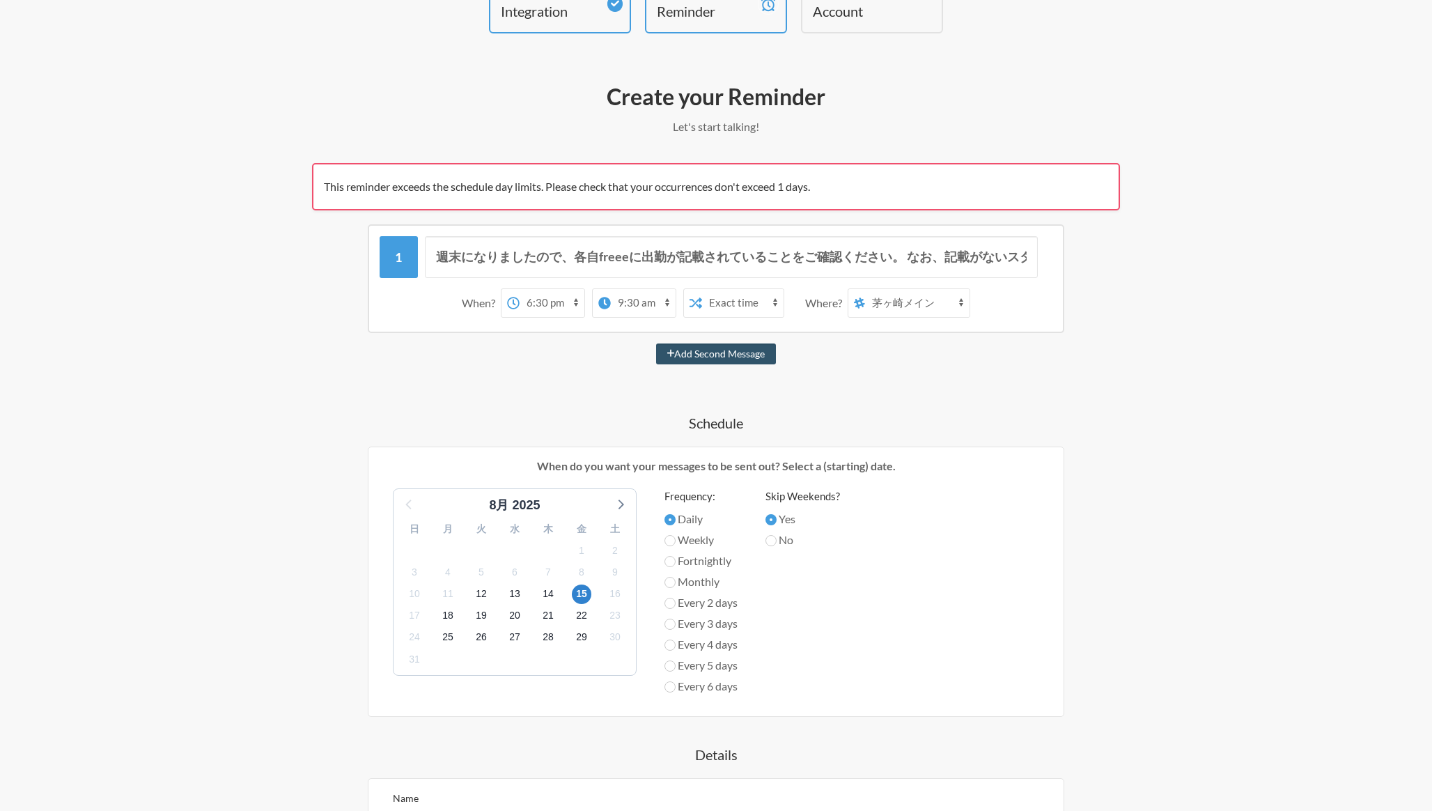
scroll to position [123, 0]
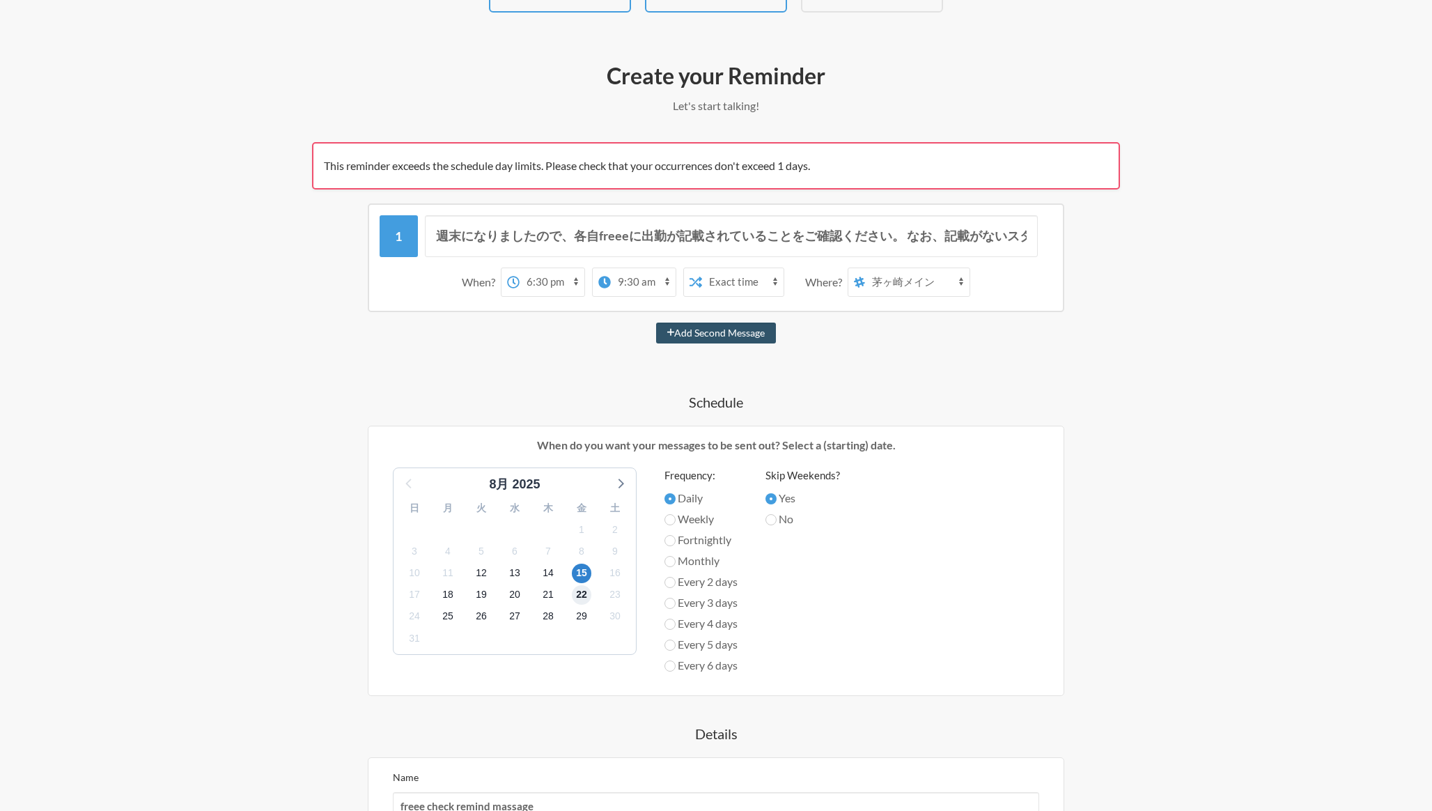
click at [580, 595] on span "22" at bounding box center [582, 595] width 20 height 20
click at [581, 565] on span "15" at bounding box center [582, 573] width 20 height 20
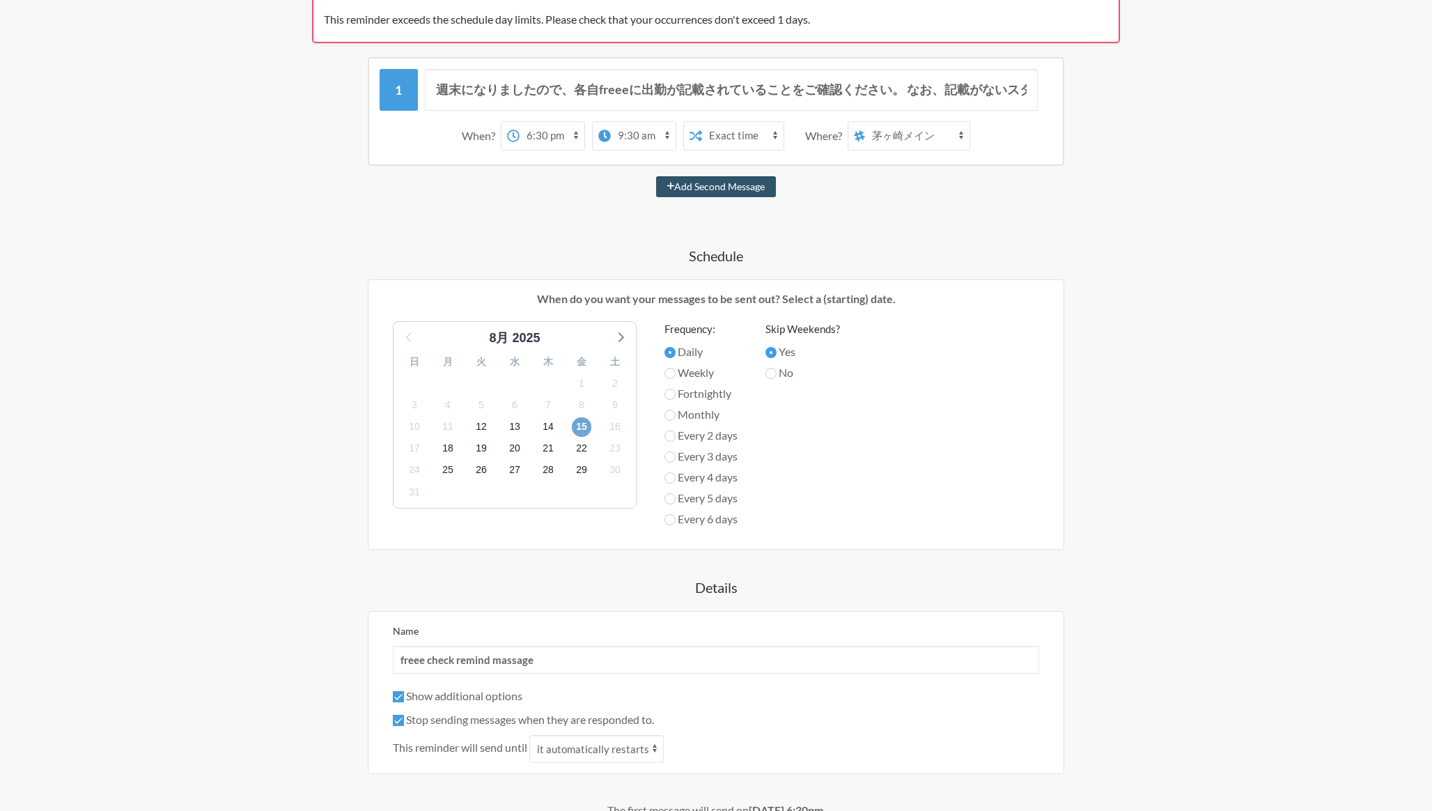
scroll to position [413, 0]
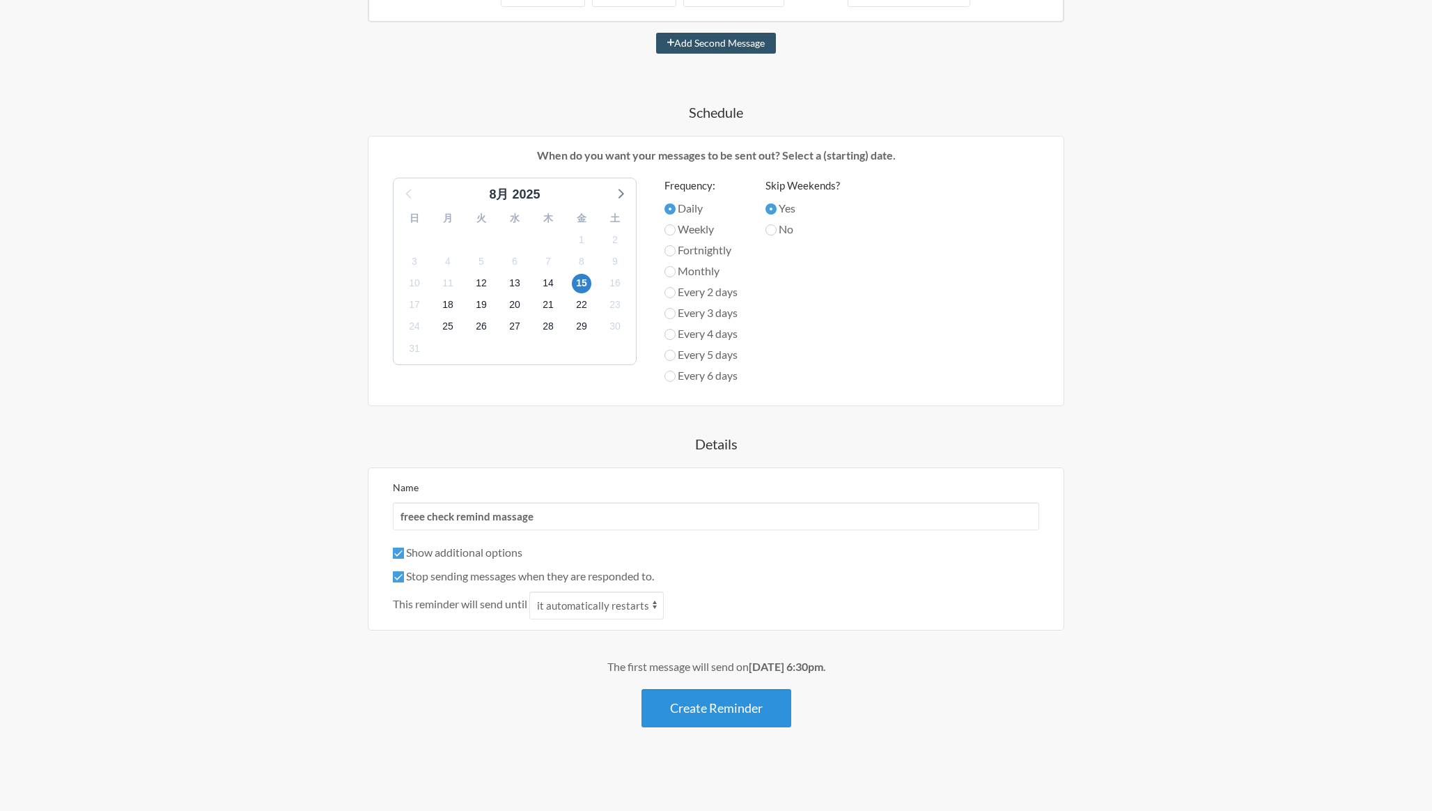
click at [697, 708] on button "Create Reminder" at bounding box center [717, 708] width 150 height 38
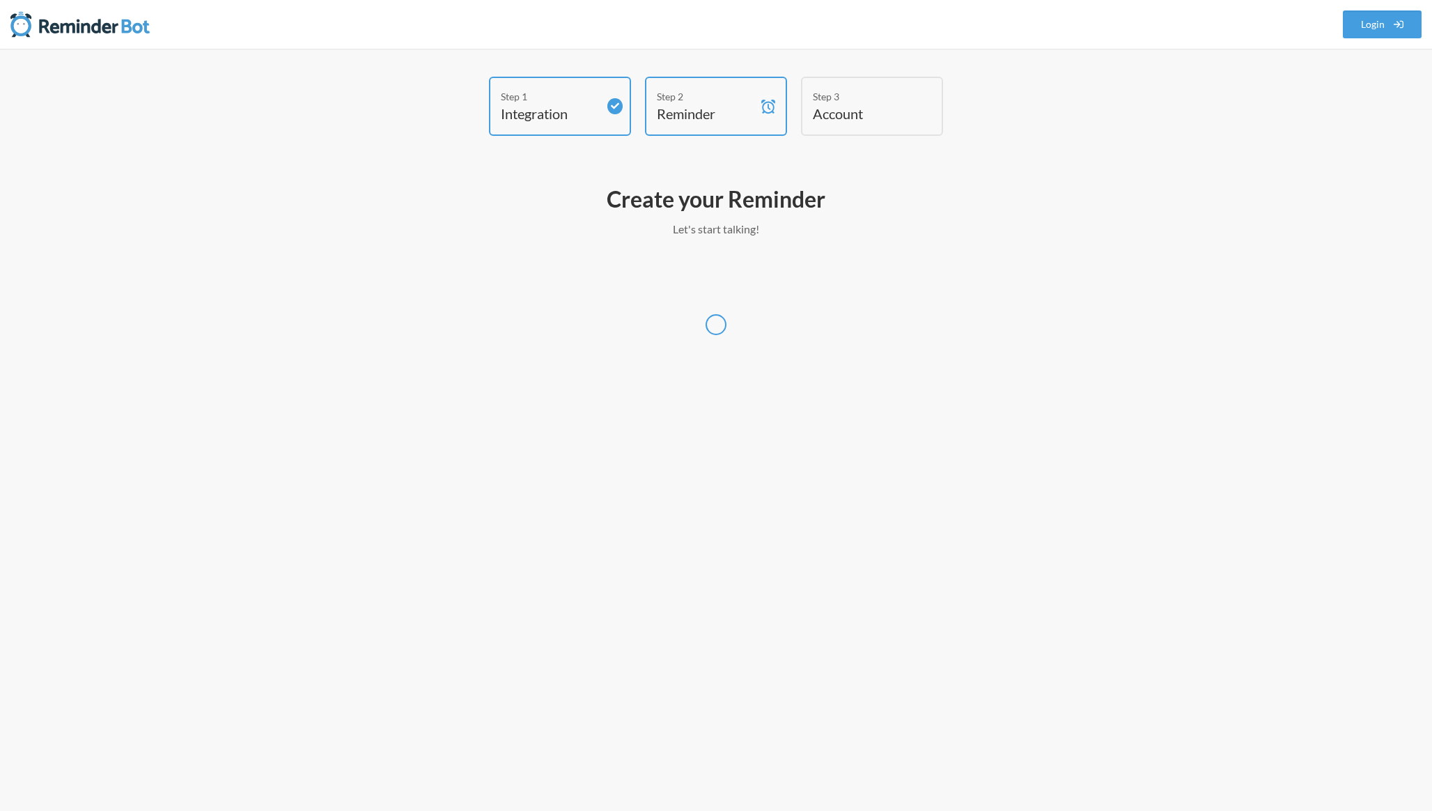
scroll to position [0, 0]
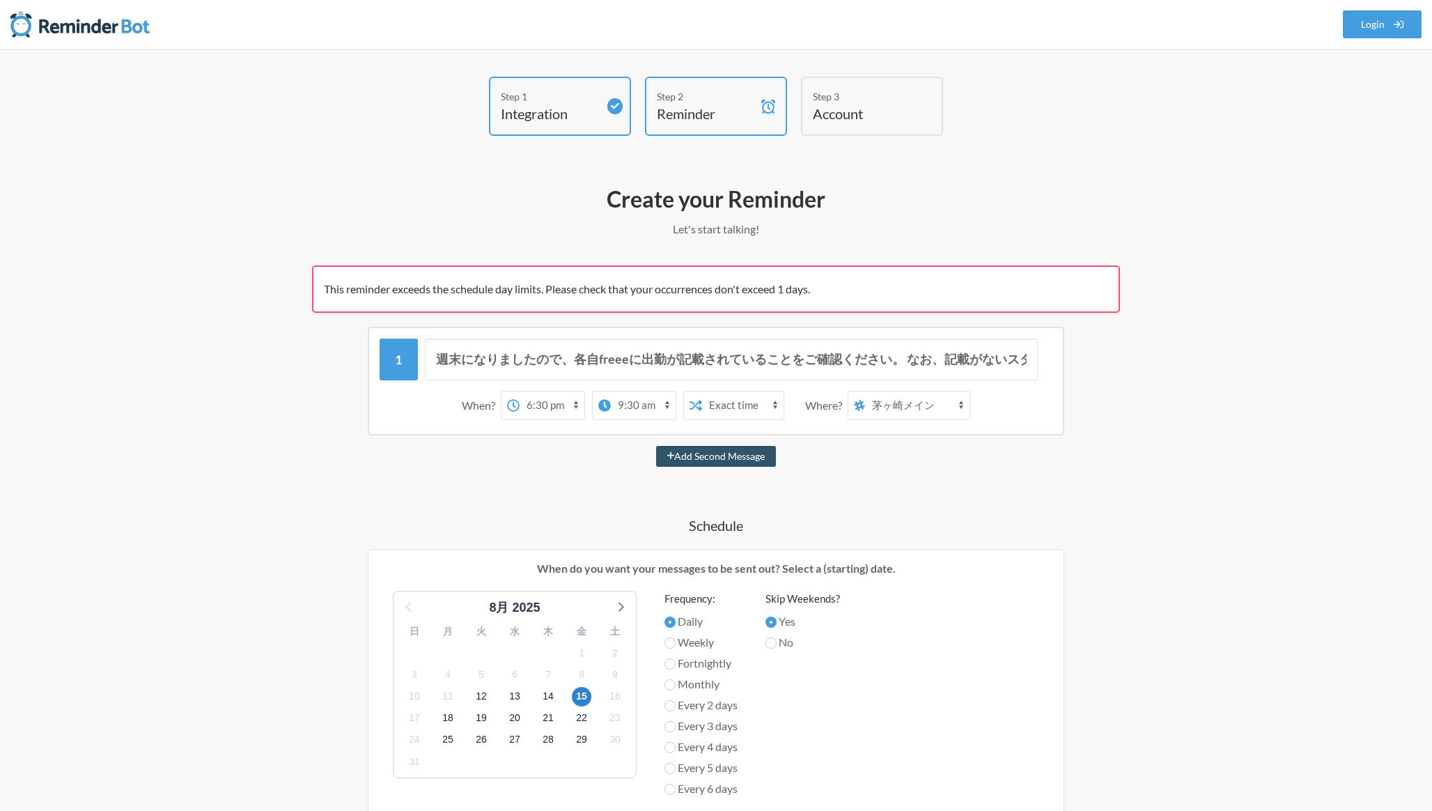
click at [1105, 243] on div "Create your Reminder Let's start talking! This reminder exceeds the schedule da…" at bounding box center [716, 687] width 808 height 1018
